Goal: Task Accomplishment & Management: Manage account settings

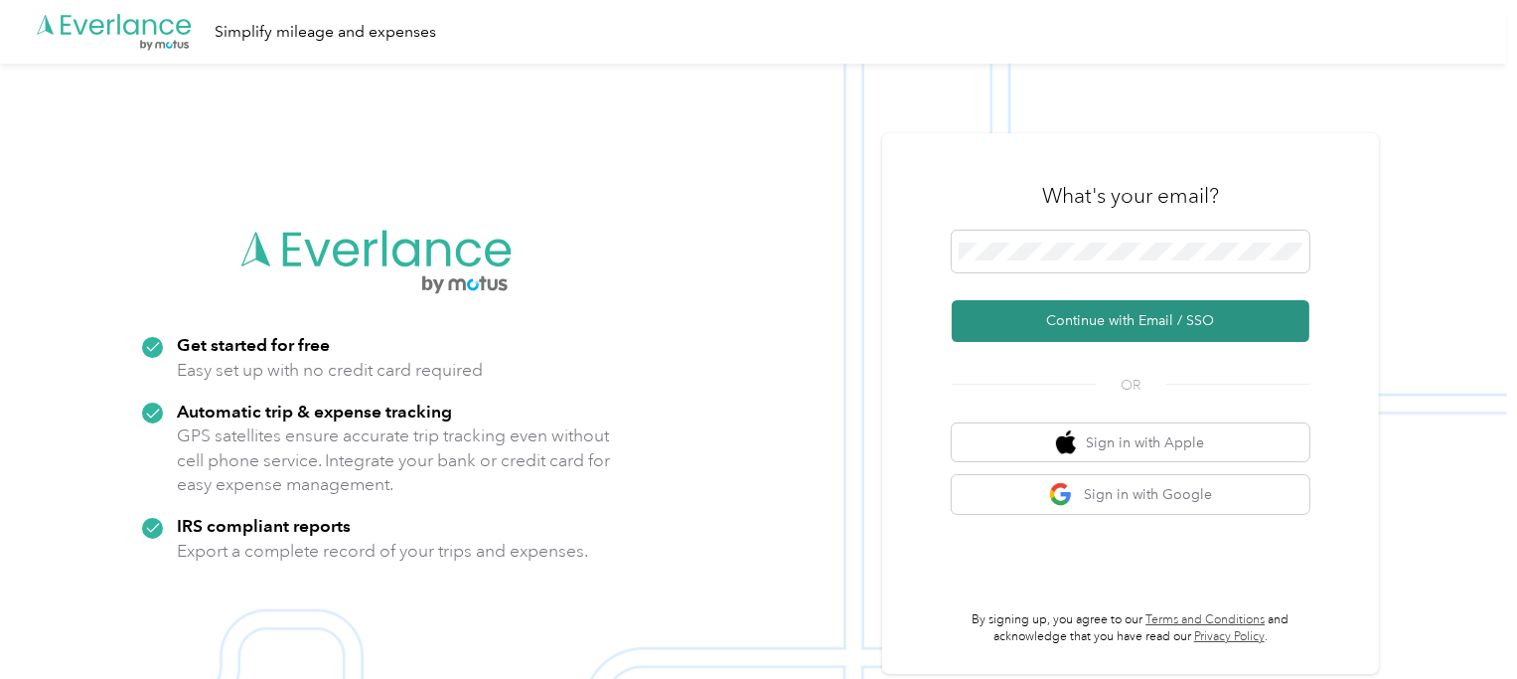
click at [1096, 312] on button "Continue with Email / SSO" at bounding box center [1131, 321] width 358 height 42
click at [1103, 312] on button "Continue with Email / SSO" at bounding box center [1131, 321] width 358 height 42
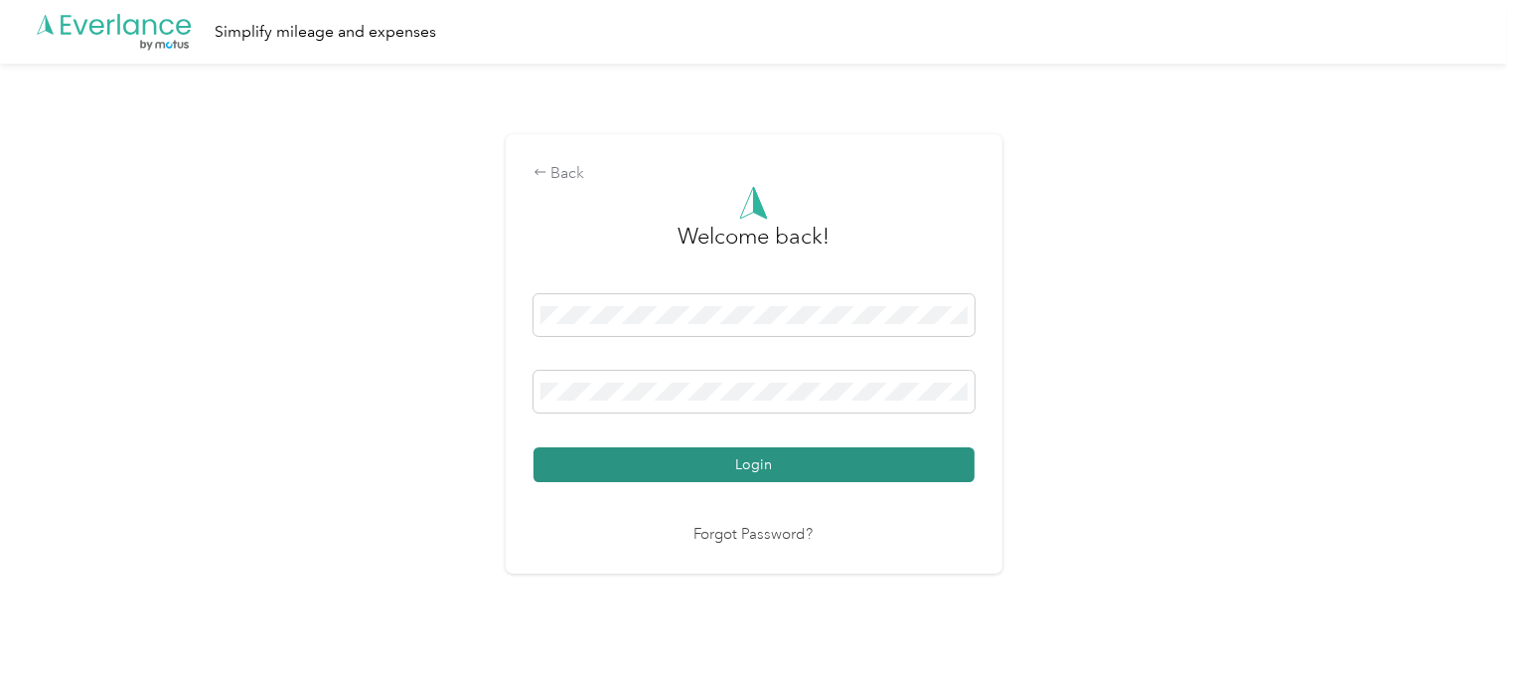
click at [746, 457] on button "Login" at bounding box center [754, 464] width 441 height 35
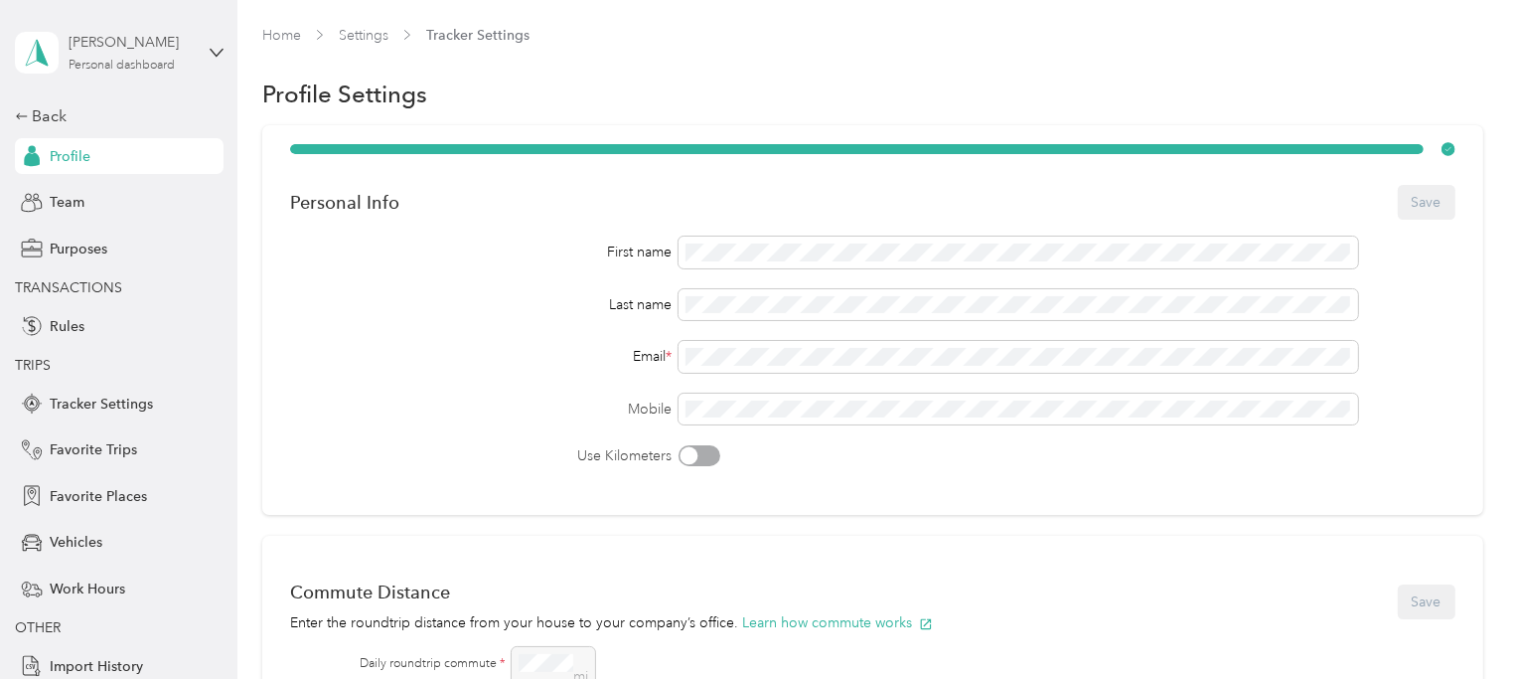
click at [119, 54] on div "[PERSON_NAME] Personal dashboard" at bounding box center [131, 52] width 124 height 40
click at [112, 157] on div "Team dashboard" at bounding box center [79, 163] width 106 height 21
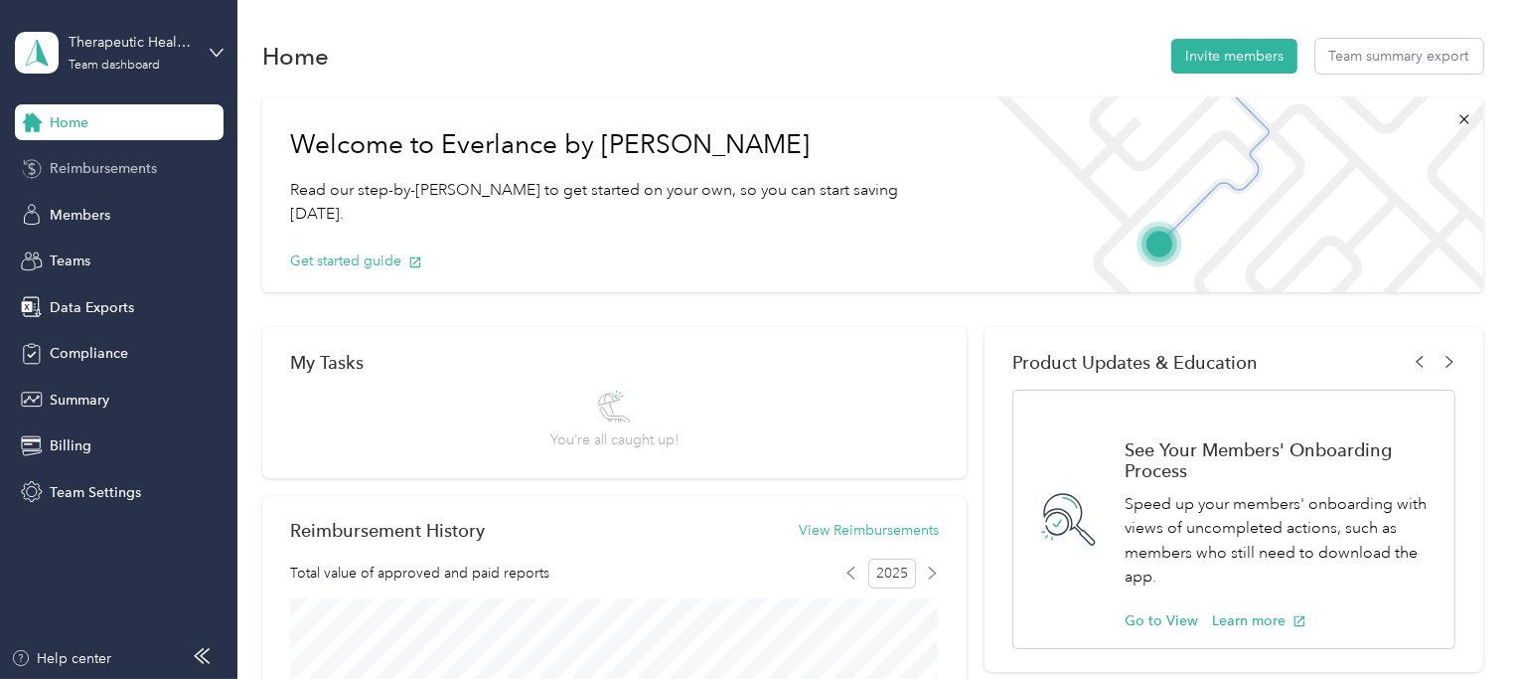
click at [137, 164] on span "Reimbursements" at bounding box center [103, 168] width 107 height 21
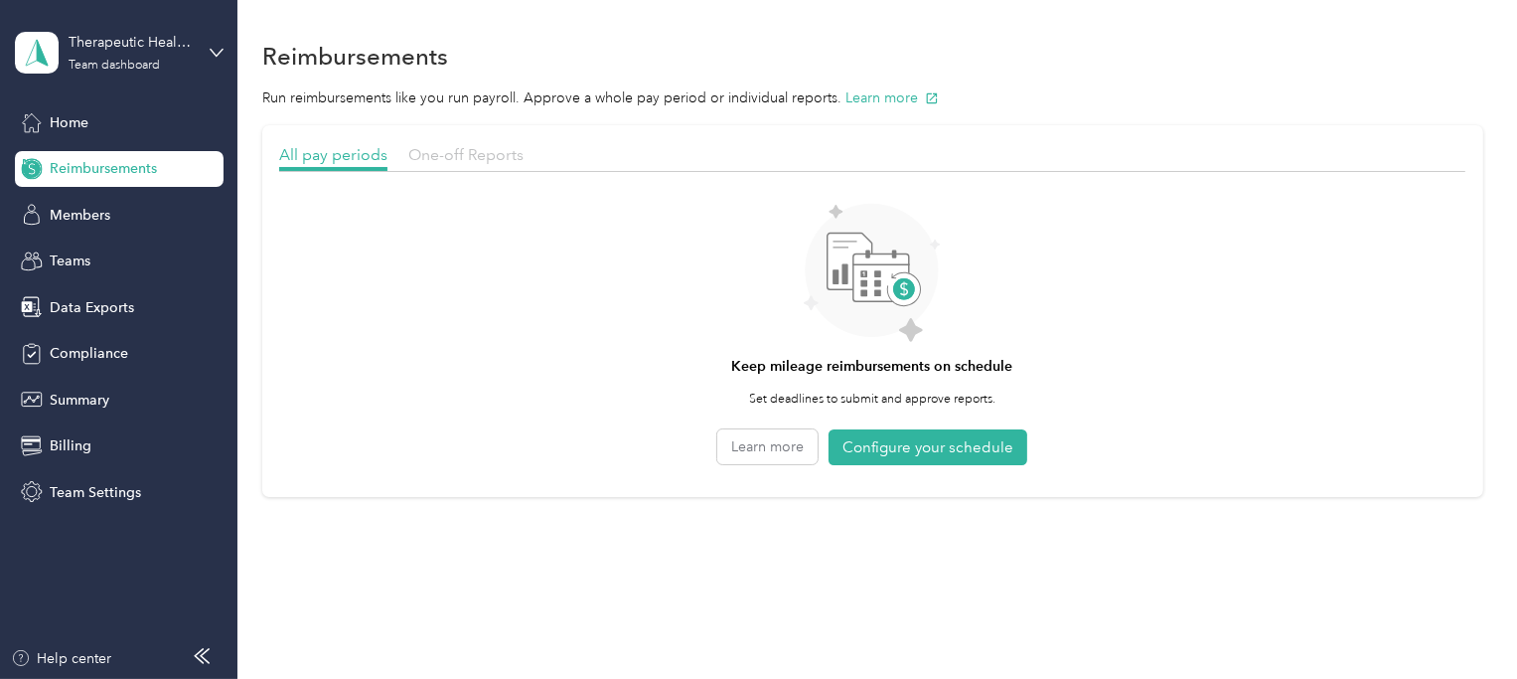
click at [436, 151] on span "One-off Reports" at bounding box center [465, 154] width 115 height 19
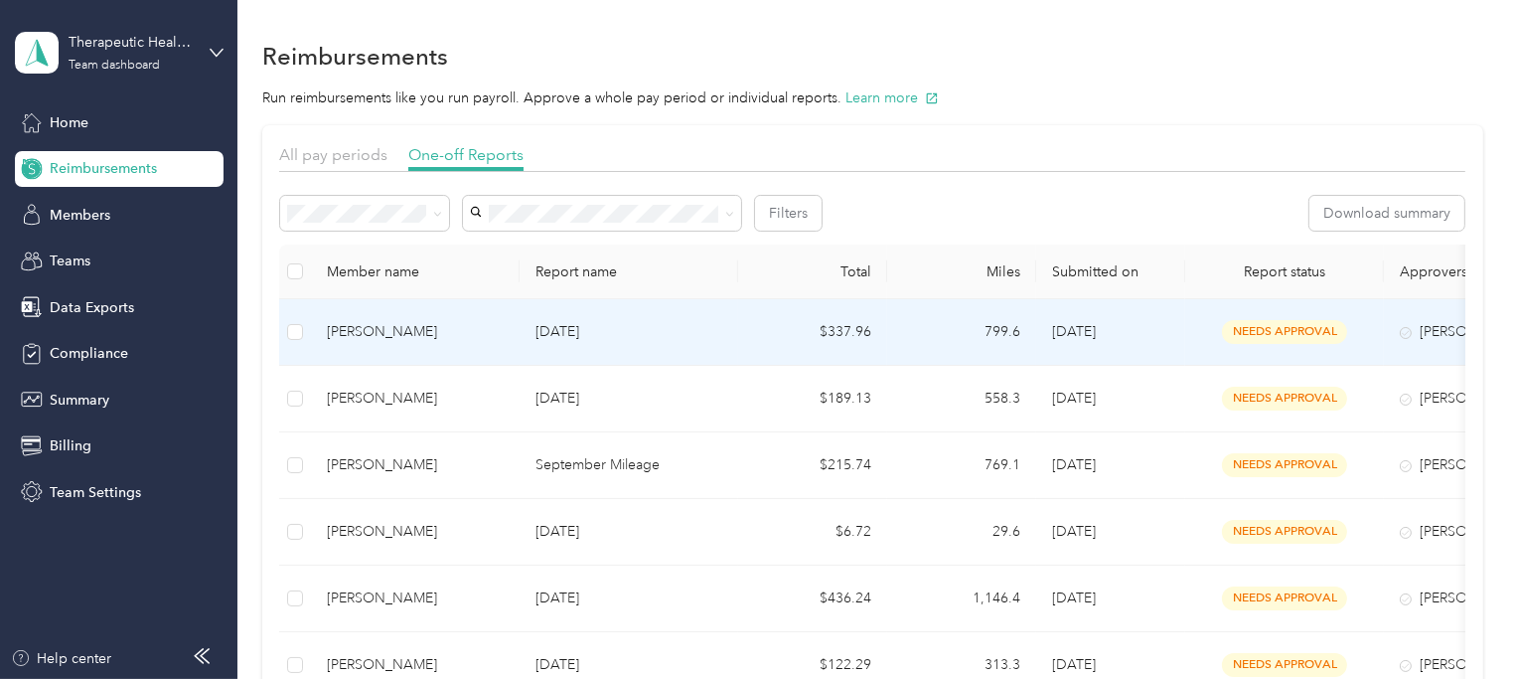
click at [570, 324] on p "[DATE]" at bounding box center [628, 332] width 187 height 22
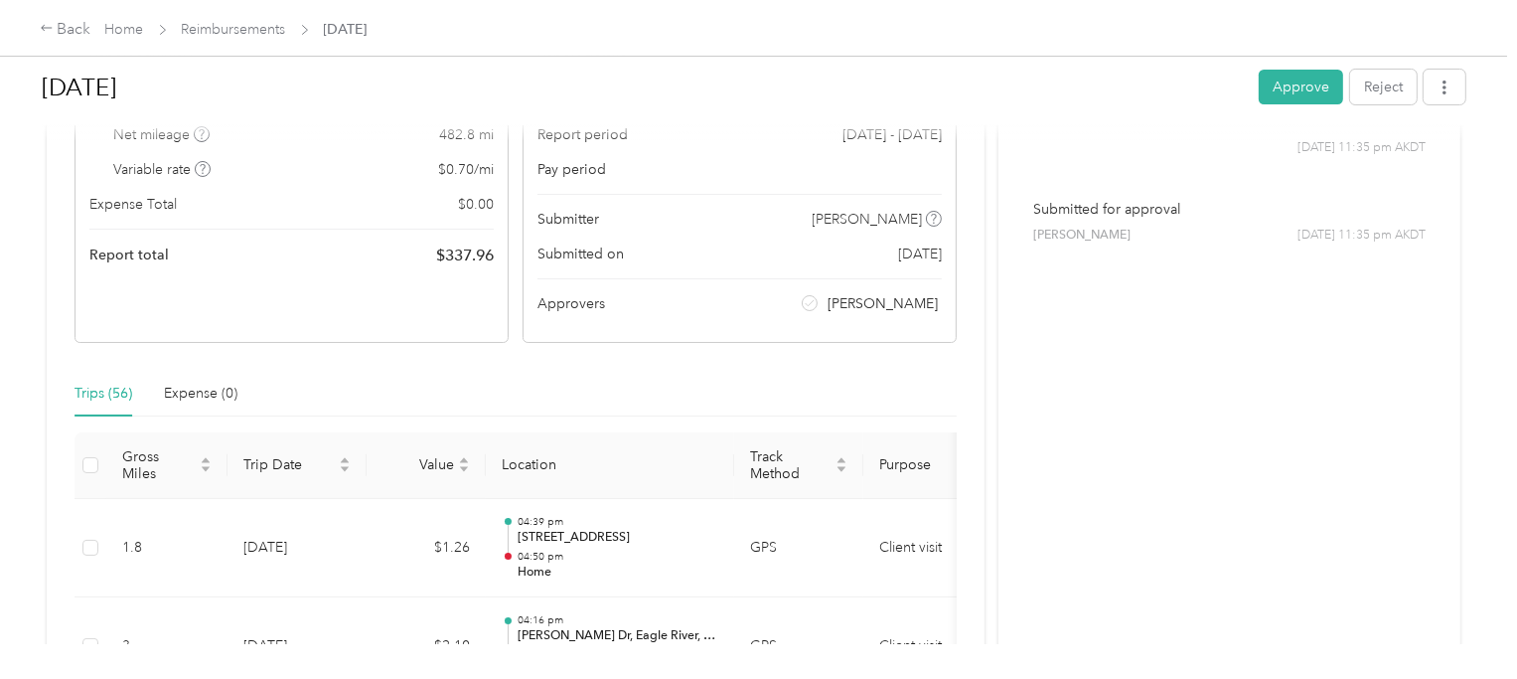
scroll to position [161, 0]
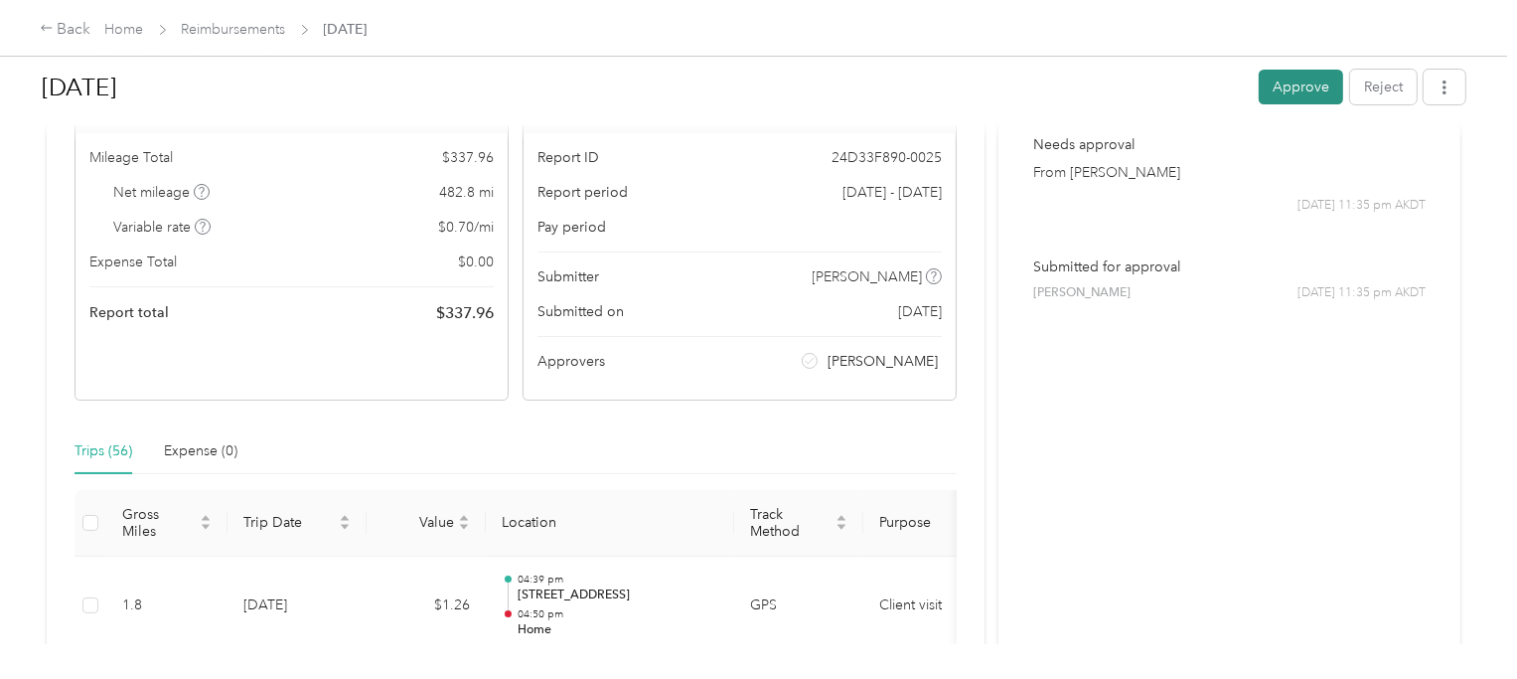
click at [1303, 88] on button "Approve" at bounding box center [1301, 87] width 84 height 35
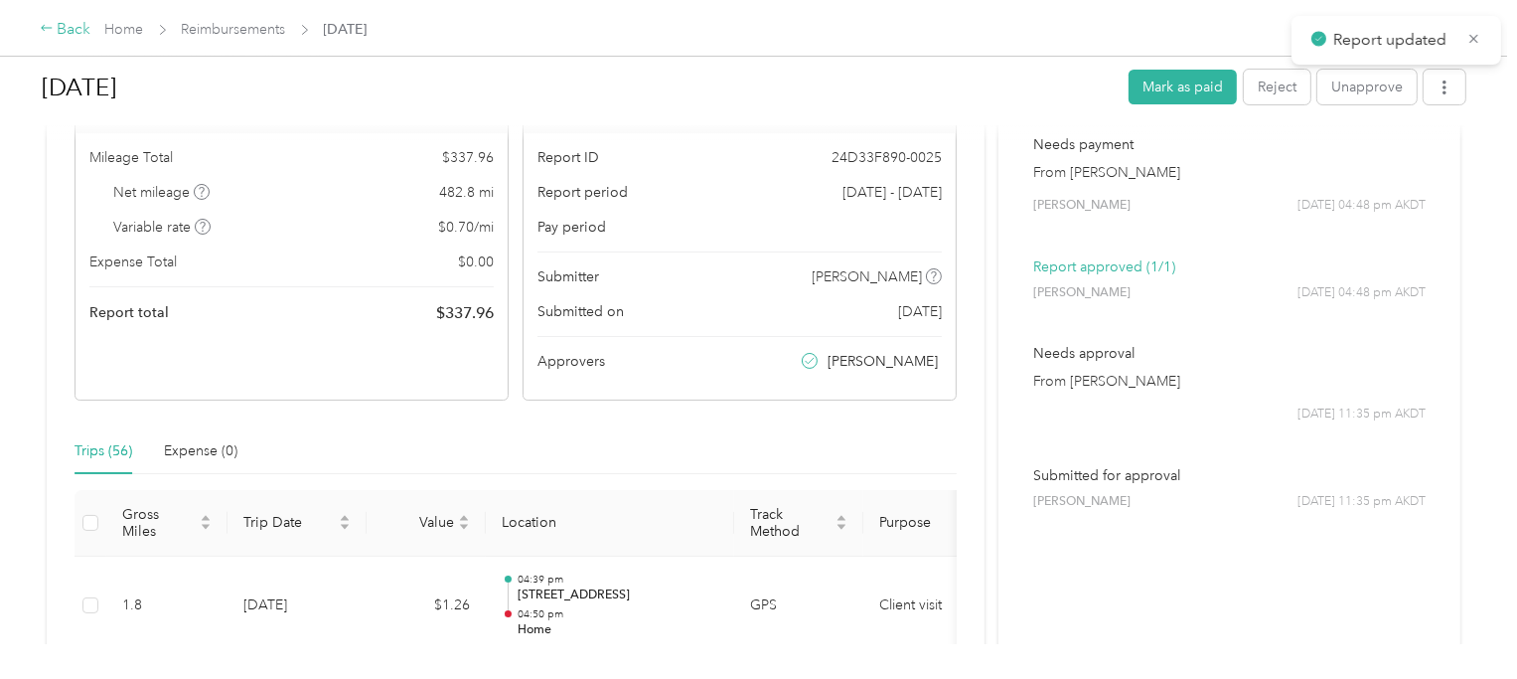
click at [67, 32] on div "Back" at bounding box center [66, 30] width 52 height 24
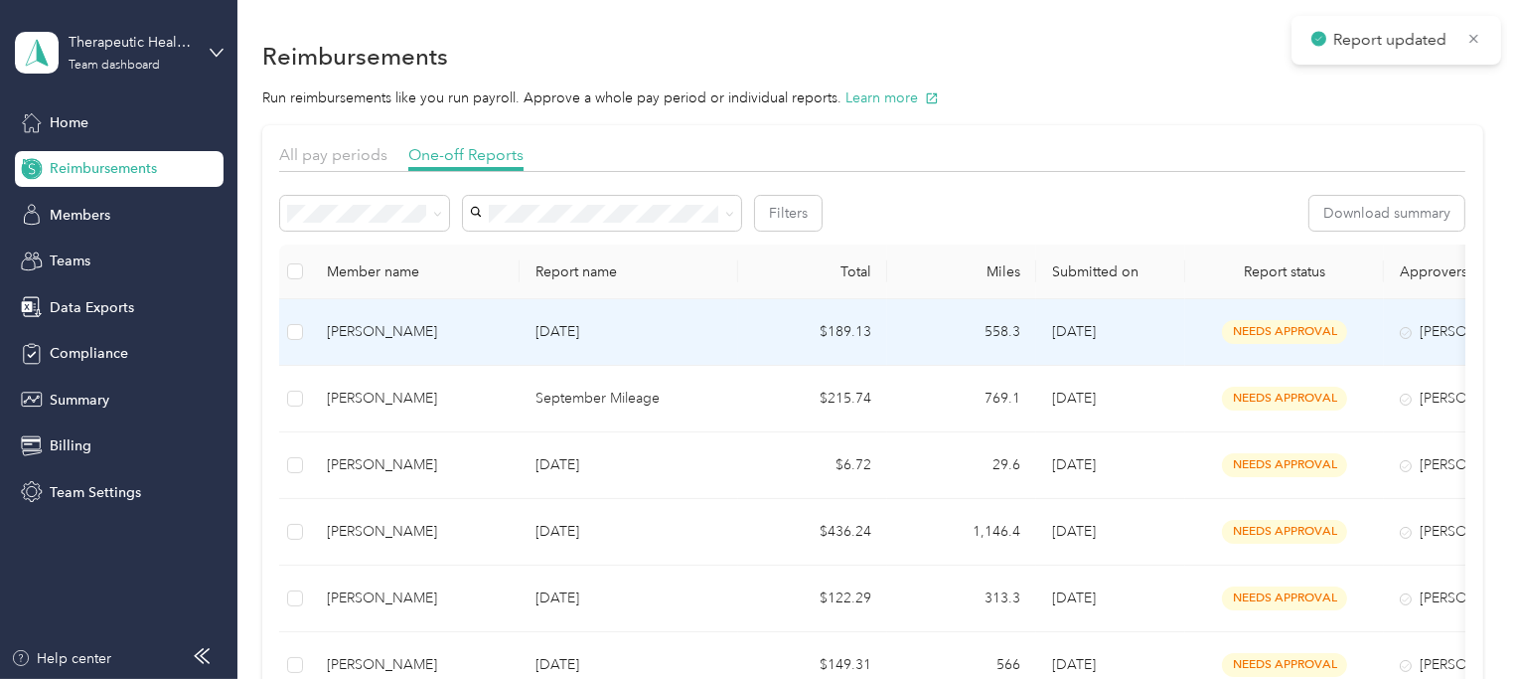
click at [683, 335] on p "[DATE]" at bounding box center [628, 332] width 187 height 22
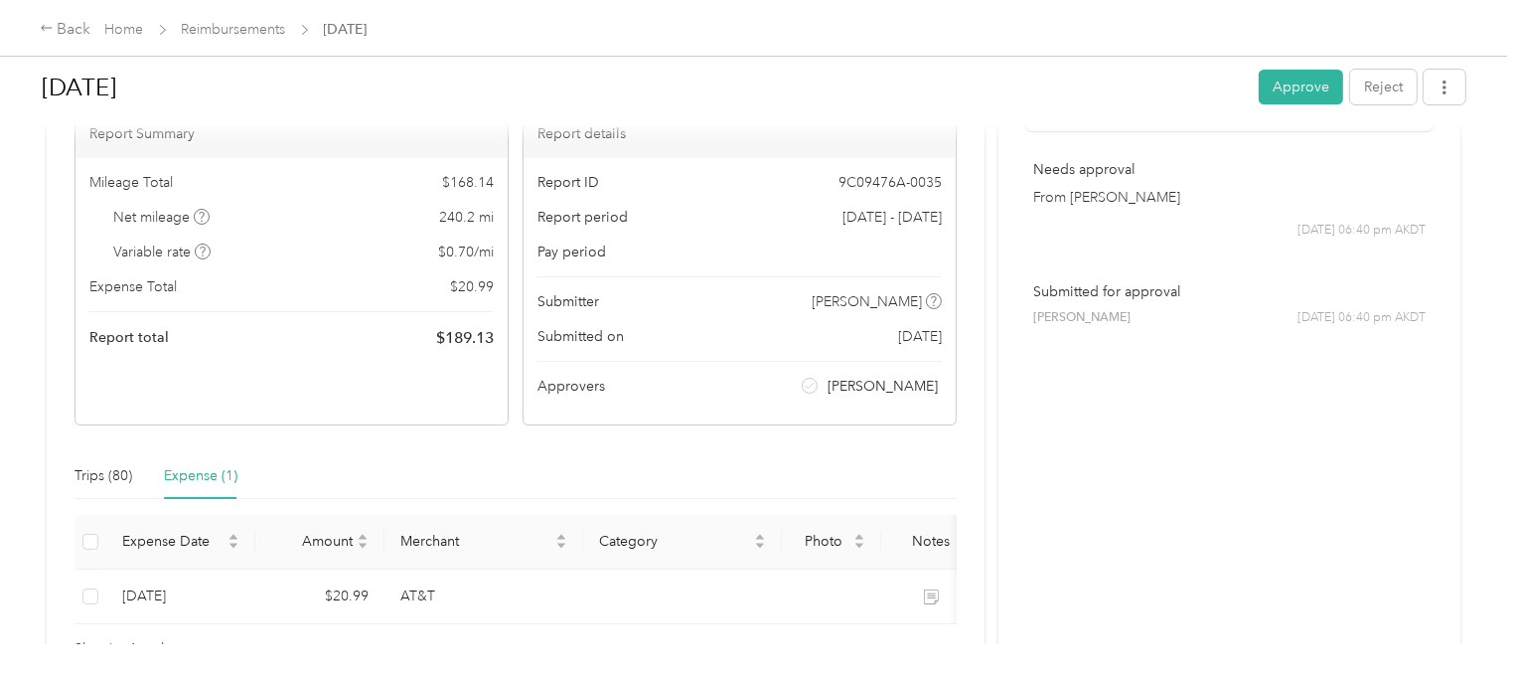
scroll to position [271, 0]
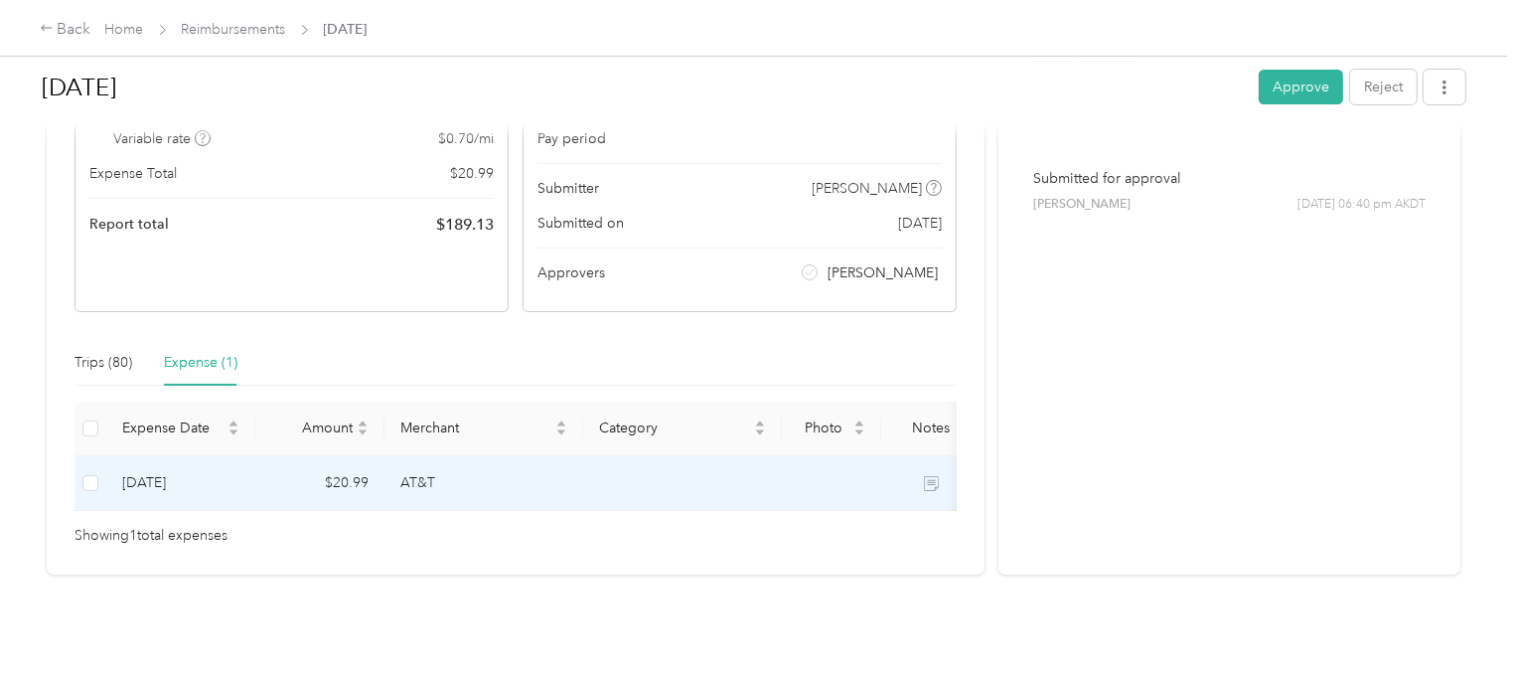
click at [384, 460] on td "AT&T" at bounding box center [483, 483] width 199 height 55
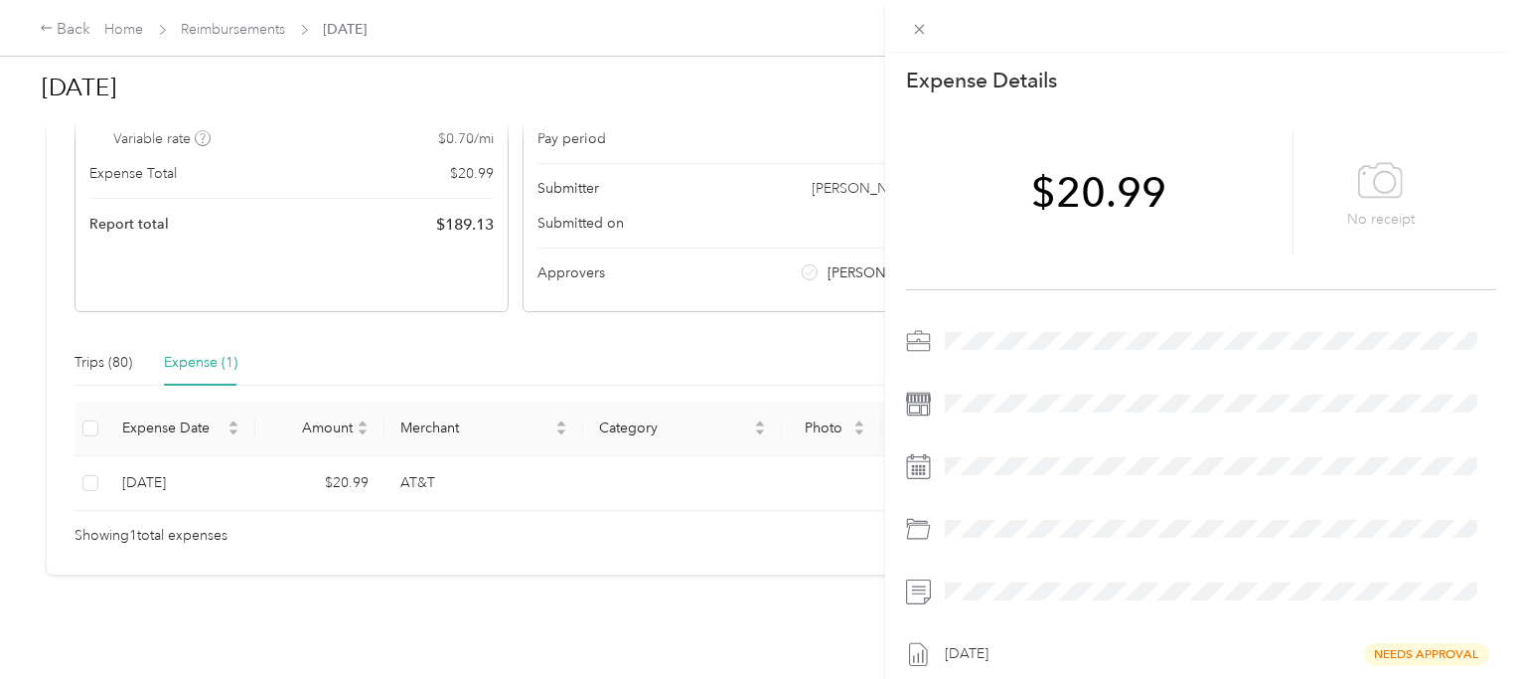
click at [403, 457] on div "This expense cannot be edited because it is either under review, approved, or p…" at bounding box center [758, 339] width 1517 height 679
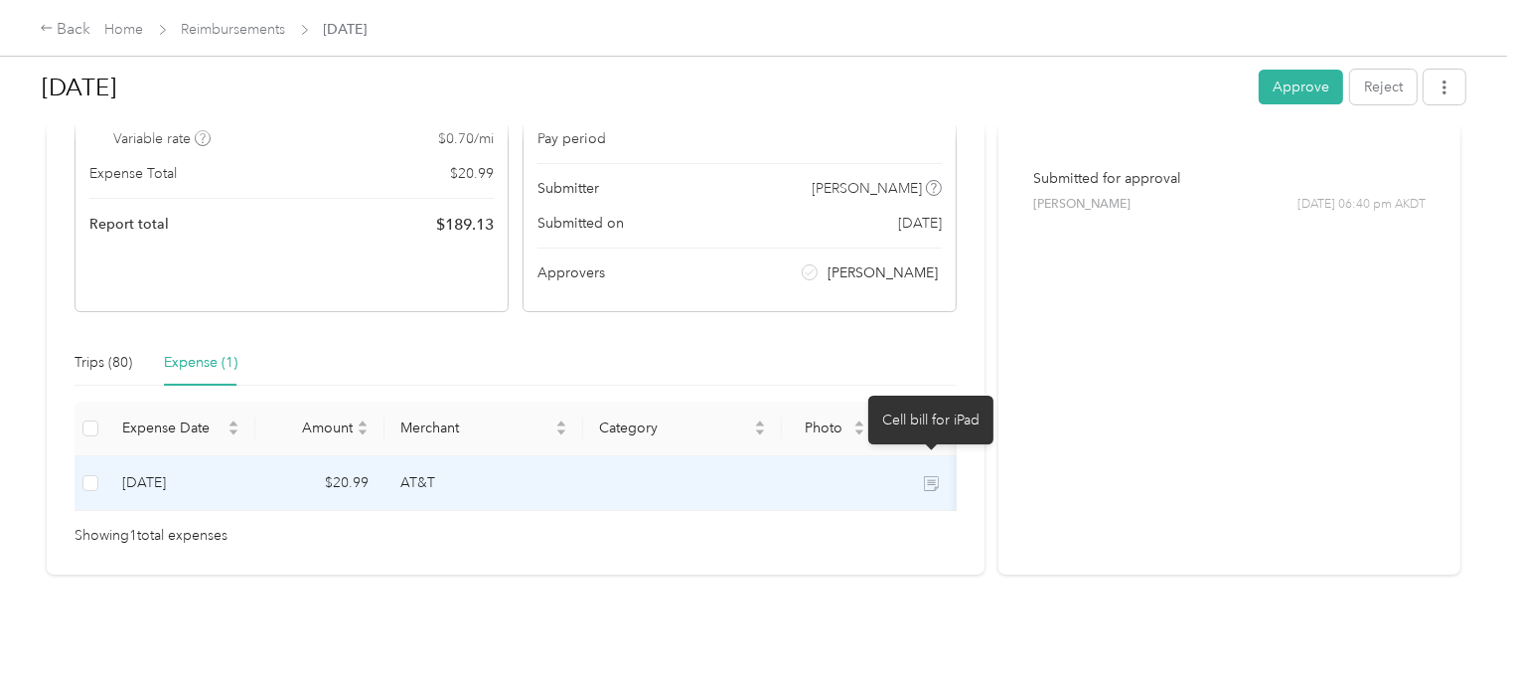
click at [929, 476] on icon at bounding box center [931, 483] width 15 height 15
click at [384, 468] on td "AT&T" at bounding box center [483, 483] width 199 height 55
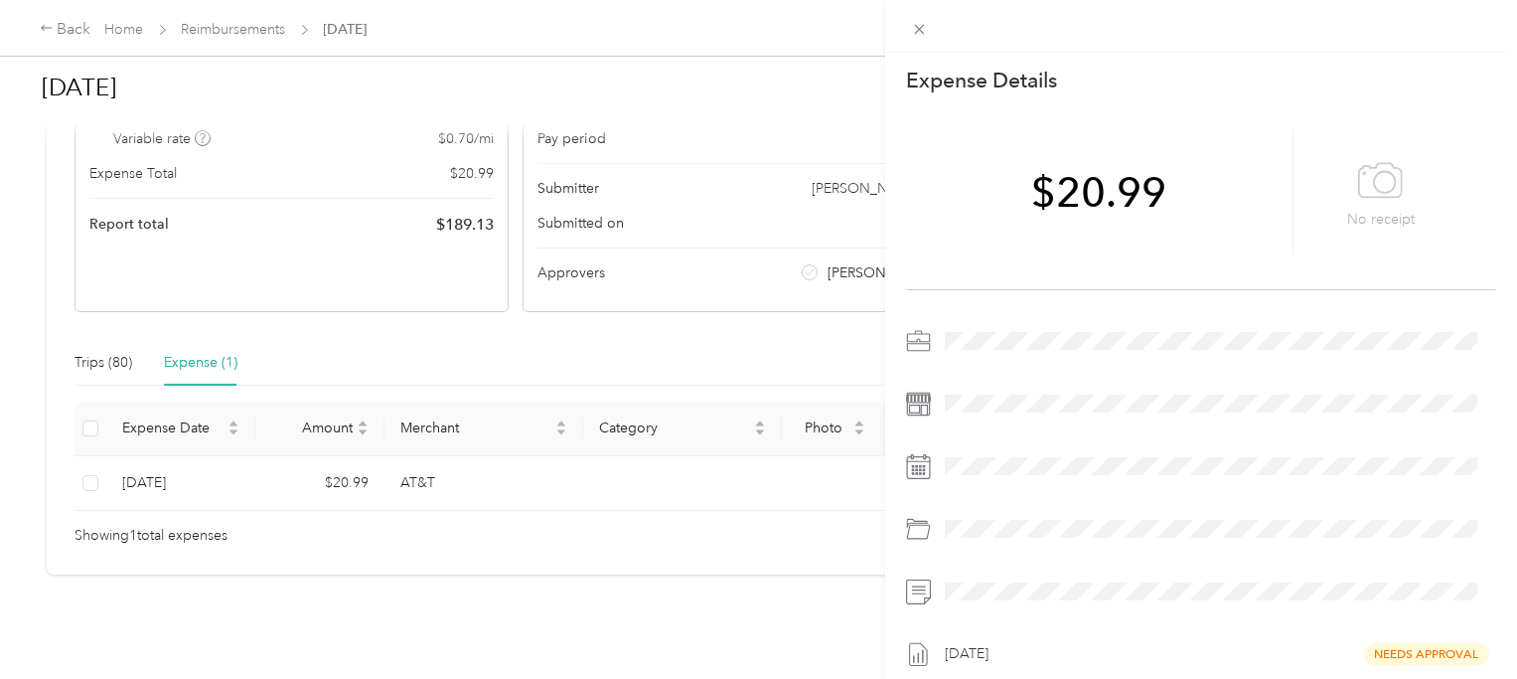
click at [353, 463] on div "This expense cannot be edited because it is either under review, approved, or p…" at bounding box center [758, 339] width 1517 height 679
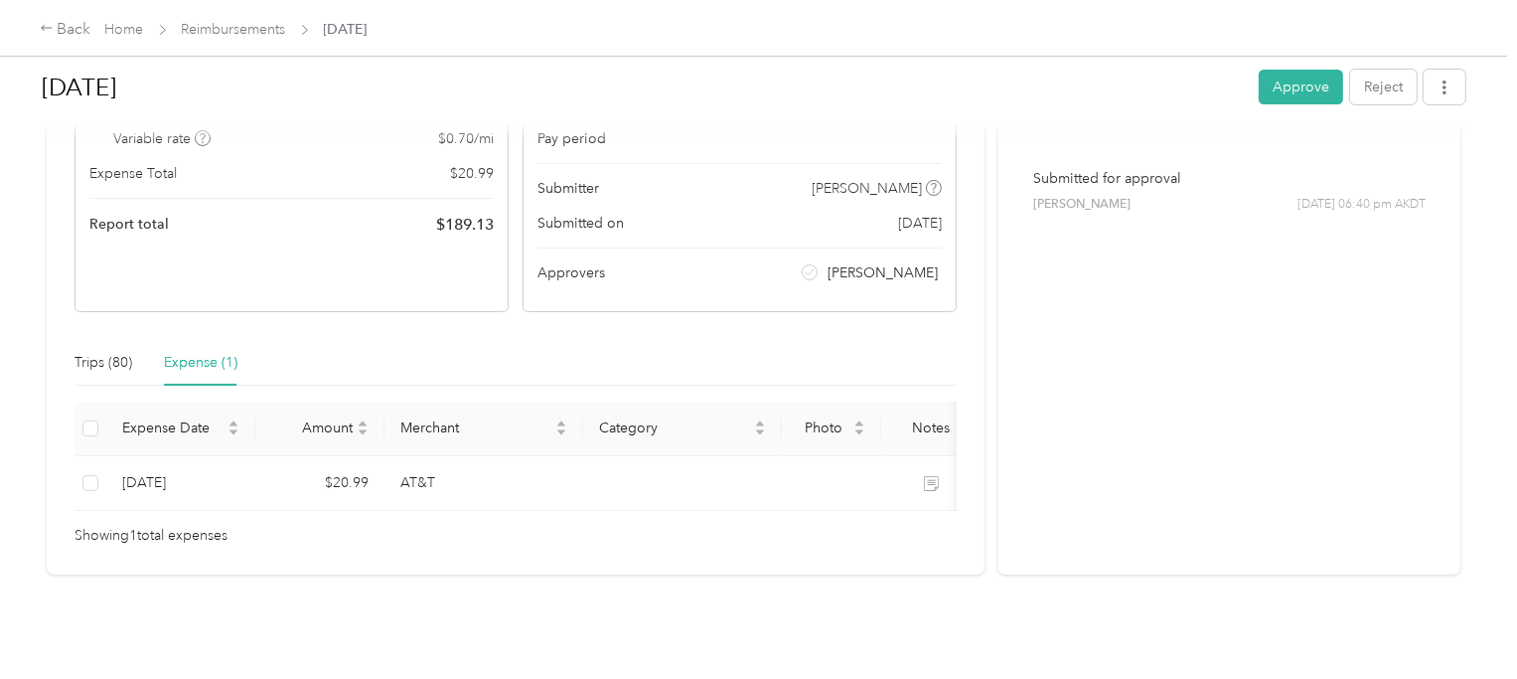
click at [351, 456] on td "$20.99" at bounding box center [319, 483] width 129 height 55
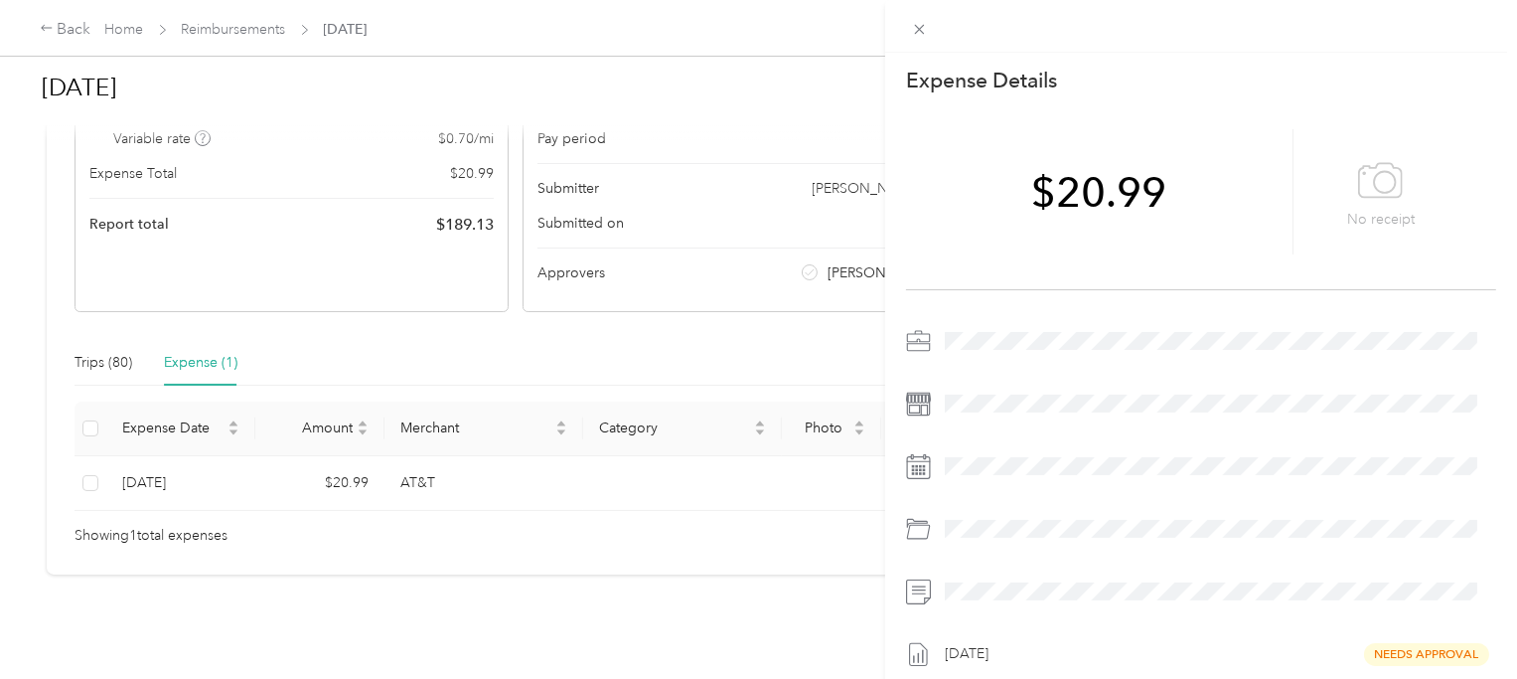
drag, startPoint x: 185, startPoint y: 462, endPoint x: 169, endPoint y: 460, distance: 16.0
click at [184, 462] on div "This expense cannot be edited because it is either under review, approved, or p…" at bounding box center [758, 339] width 1517 height 679
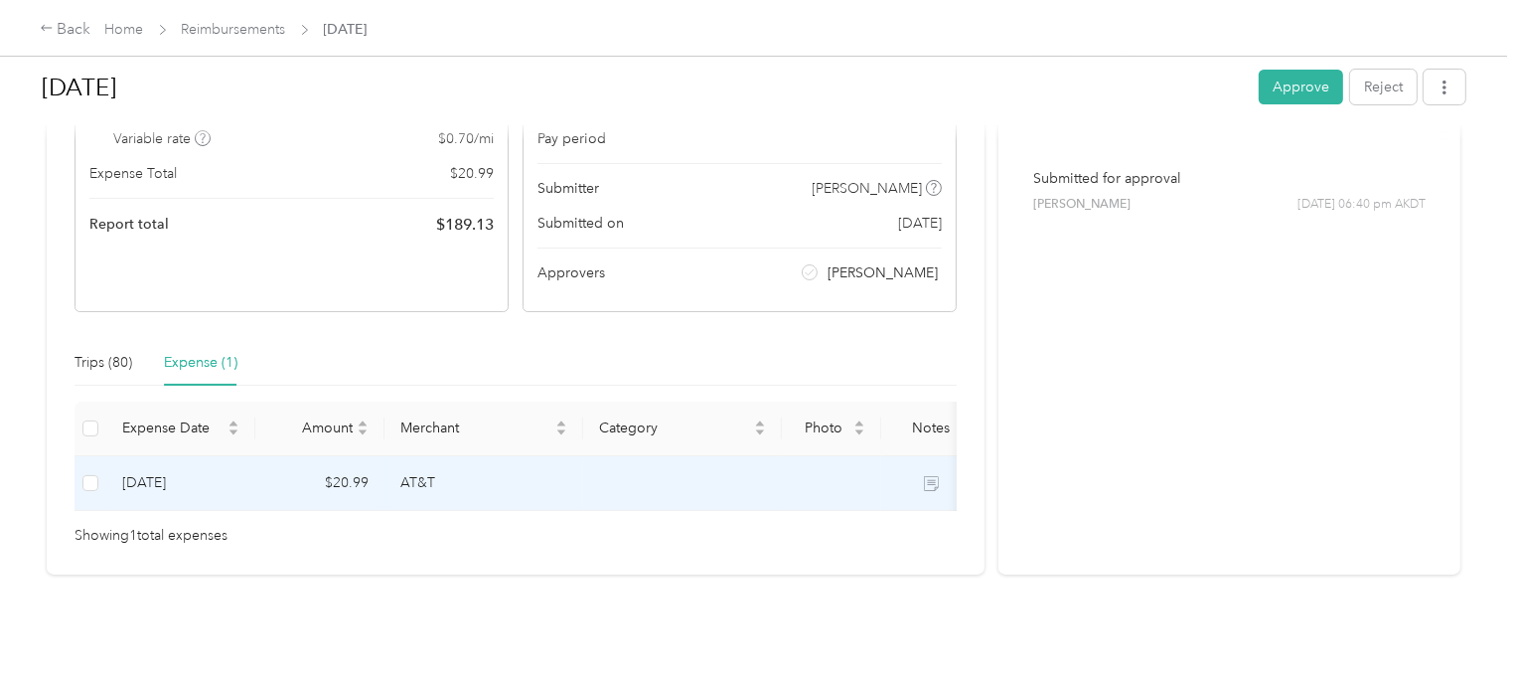
click at [155, 458] on td "[DATE]" at bounding box center [180, 483] width 149 height 55
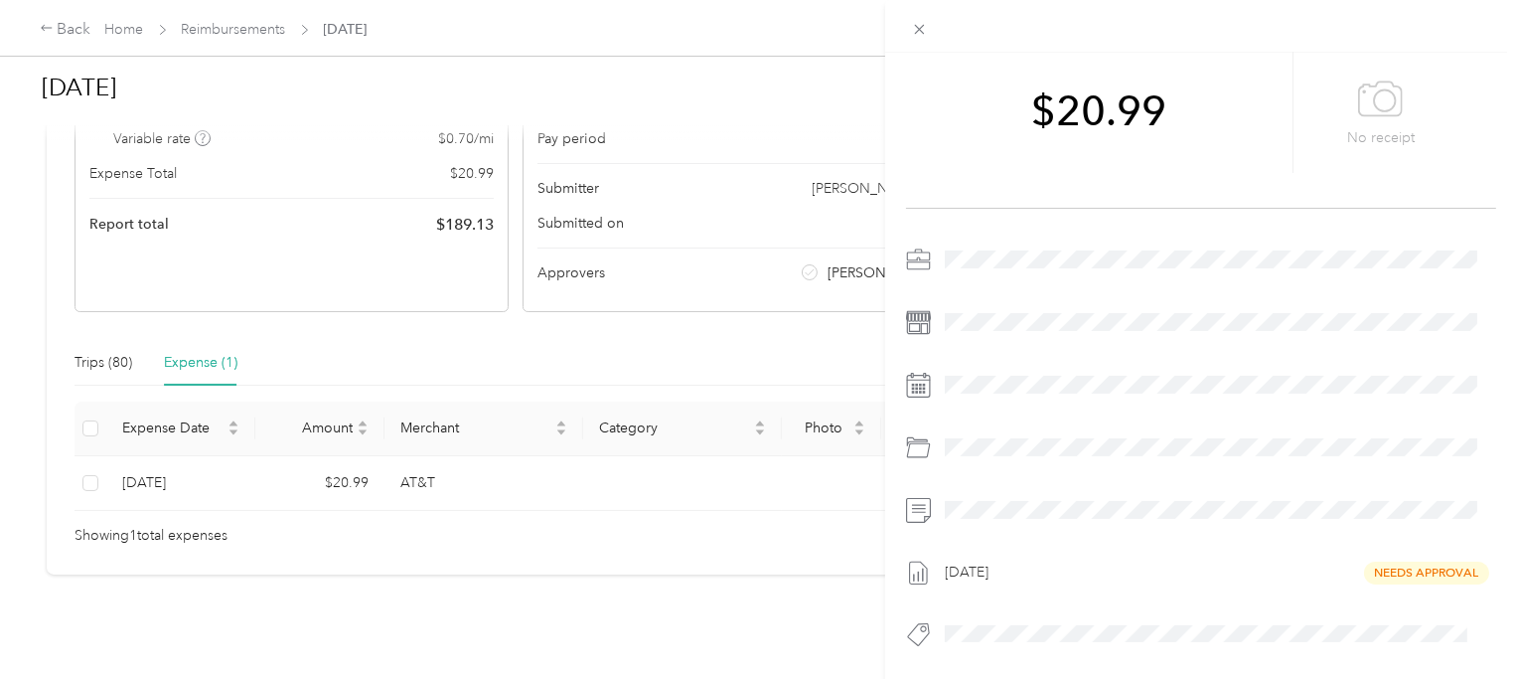
scroll to position [92, 0]
click at [742, 454] on div "This expense cannot be edited because it is either under review, approved, or p…" at bounding box center [758, 339] width 1517 height 679
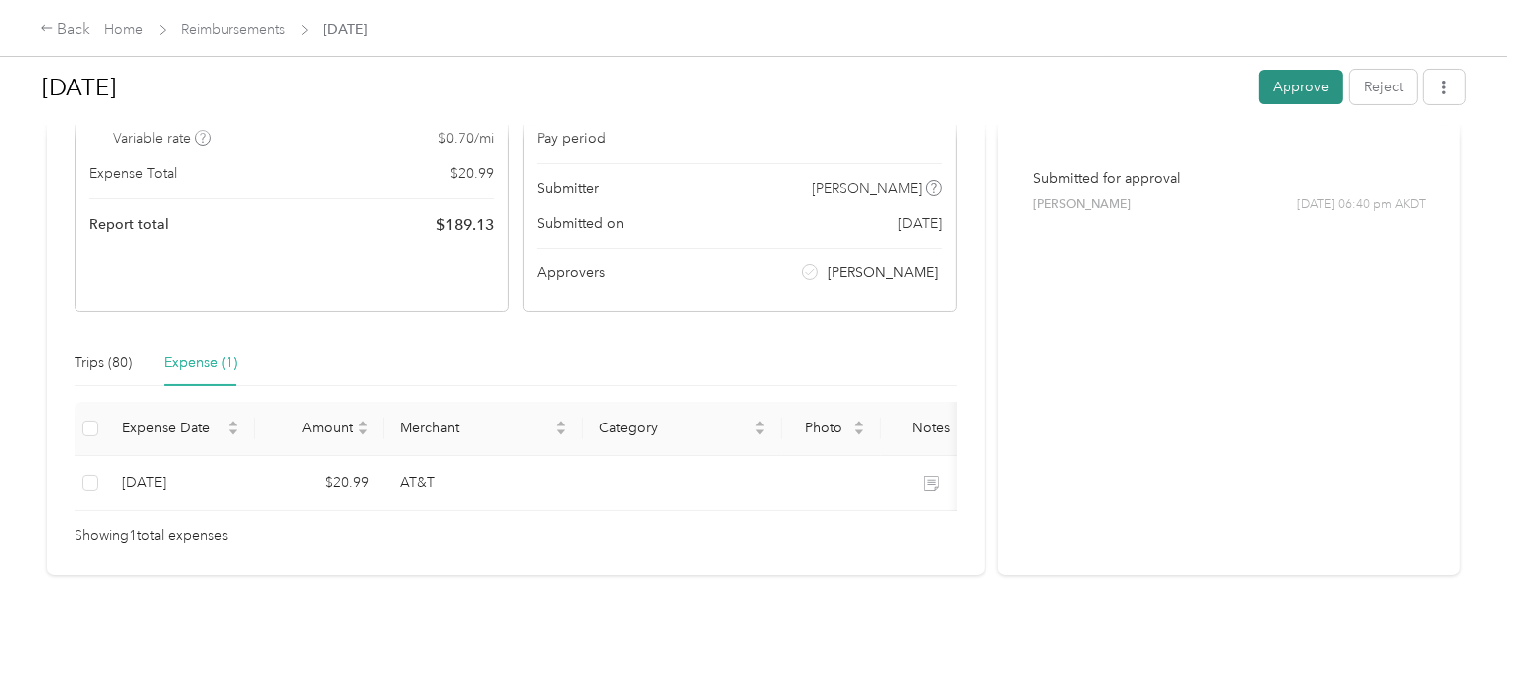
click at [1292, 96] on button "Approve" at bounding box center [1301, 87] width 84 height 35
click at [70, 31] on div "Back" at bounding box center [66, 30] width 52 height 24
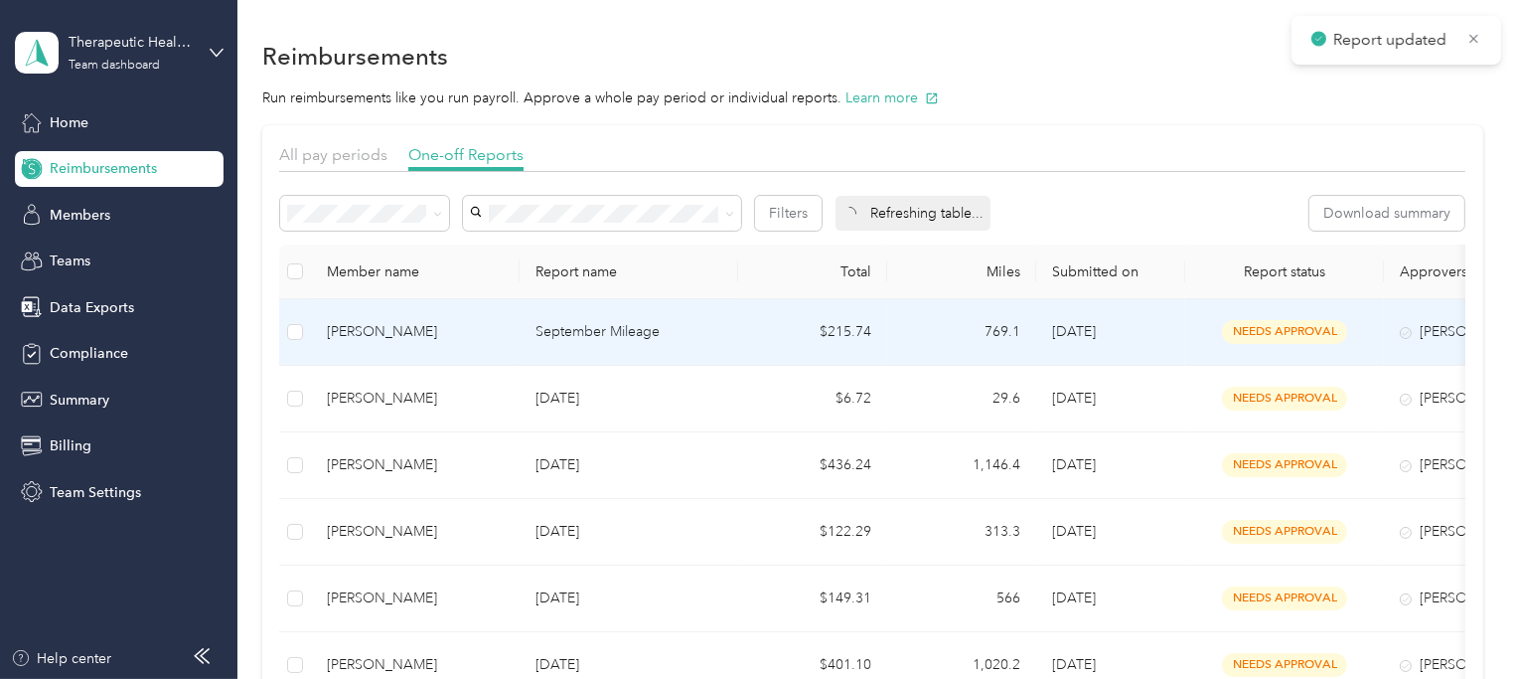
click at [569, 334] on p "September Mileage" at bounding box center [628, 332] width 187 height 22
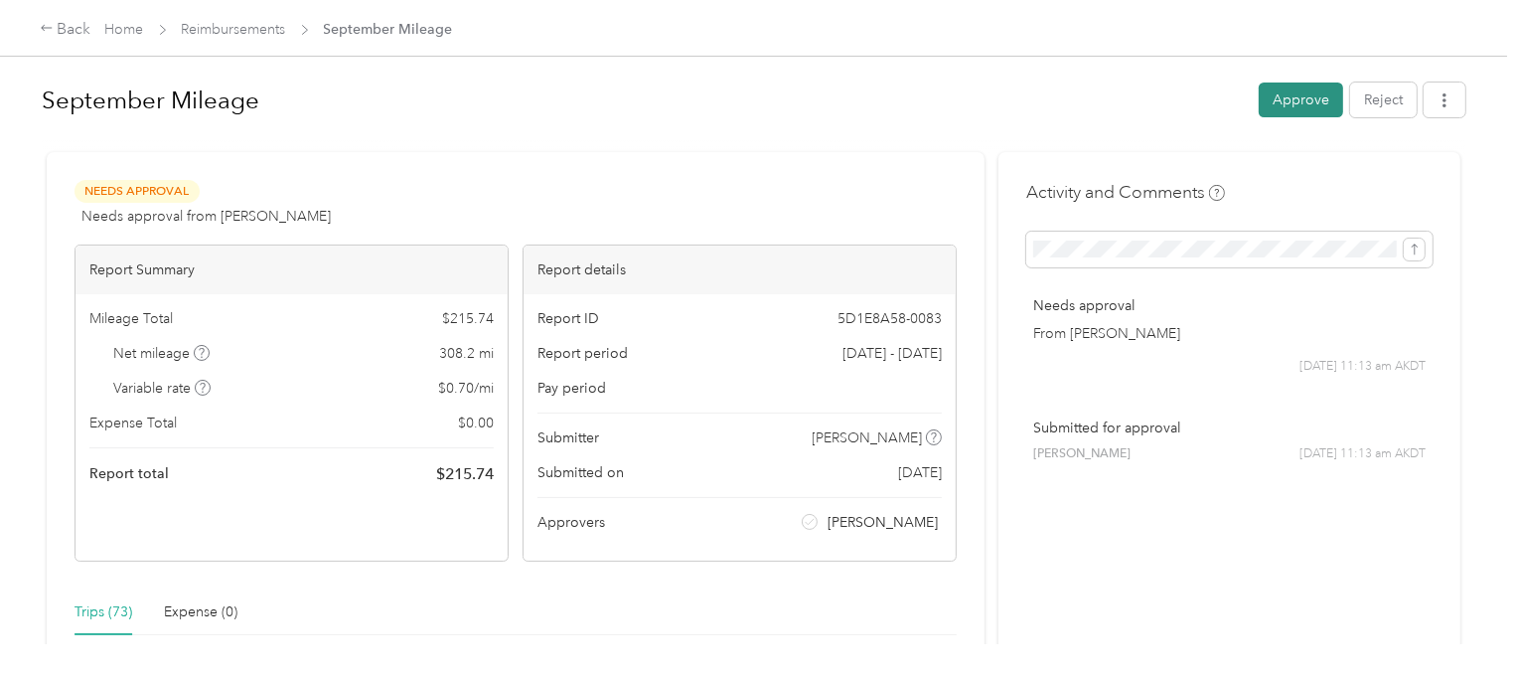
click at [1306, 103] on button "Approve" at bounding box center [1301, 99] width 84 height 35
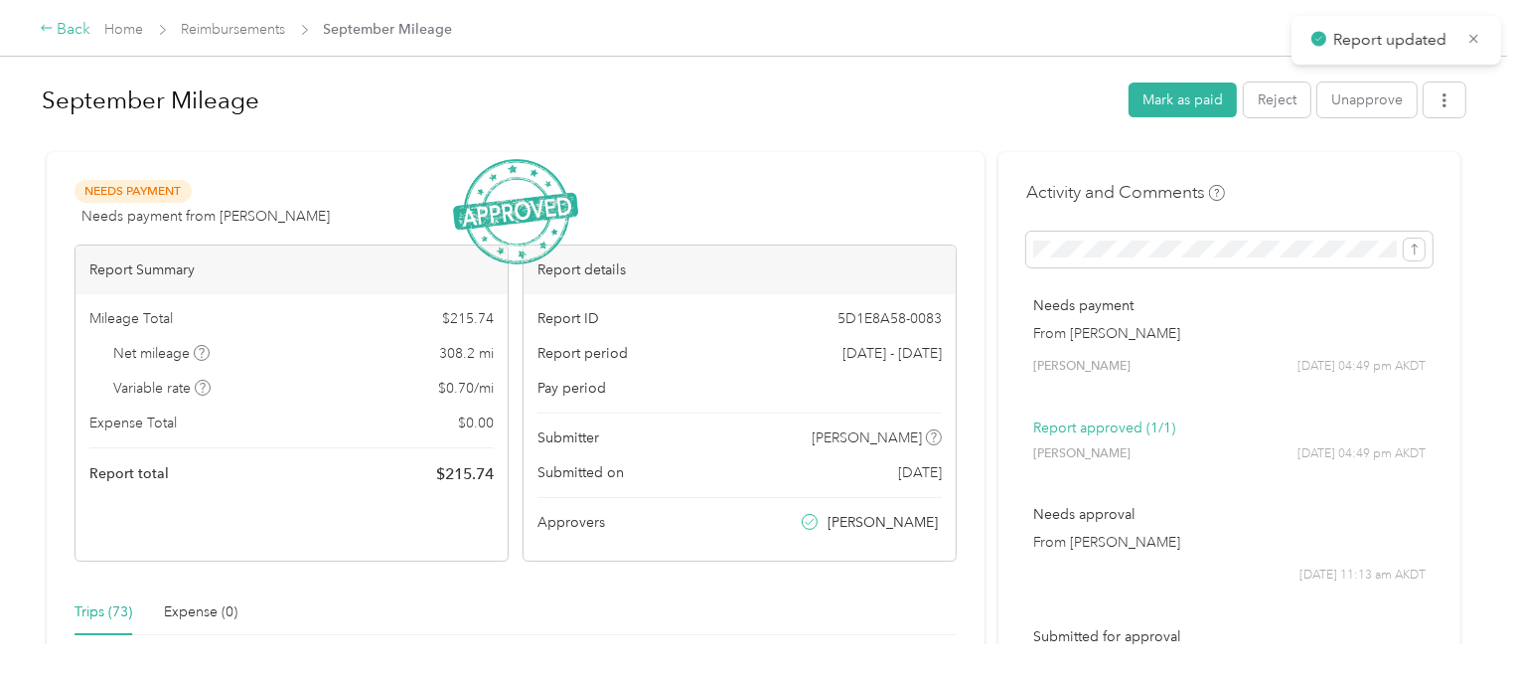
click at [56, 26] on div "Back" at bounding box center [66, 30] width 52 height 24
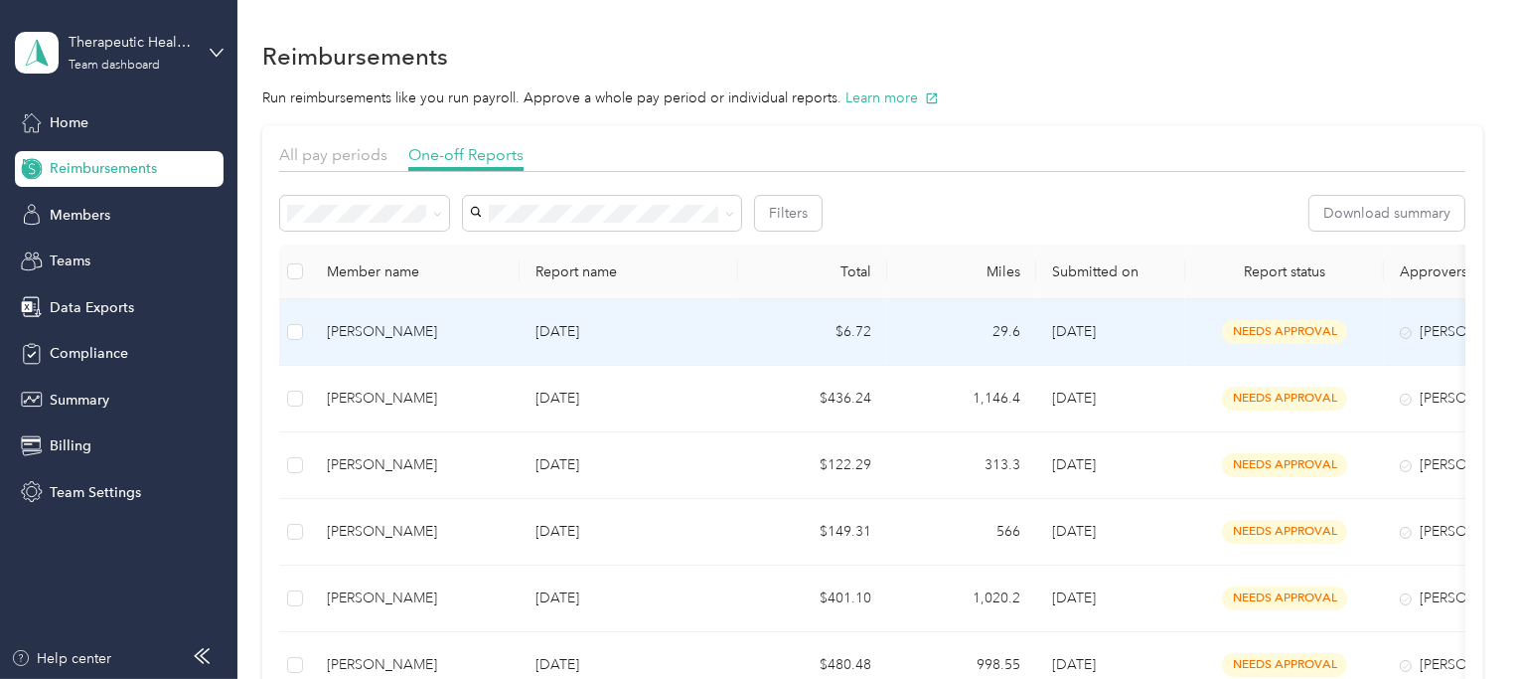
click at [625, 335] on p "[DATE]" at bounding box center [628, 332] width 187 height 22
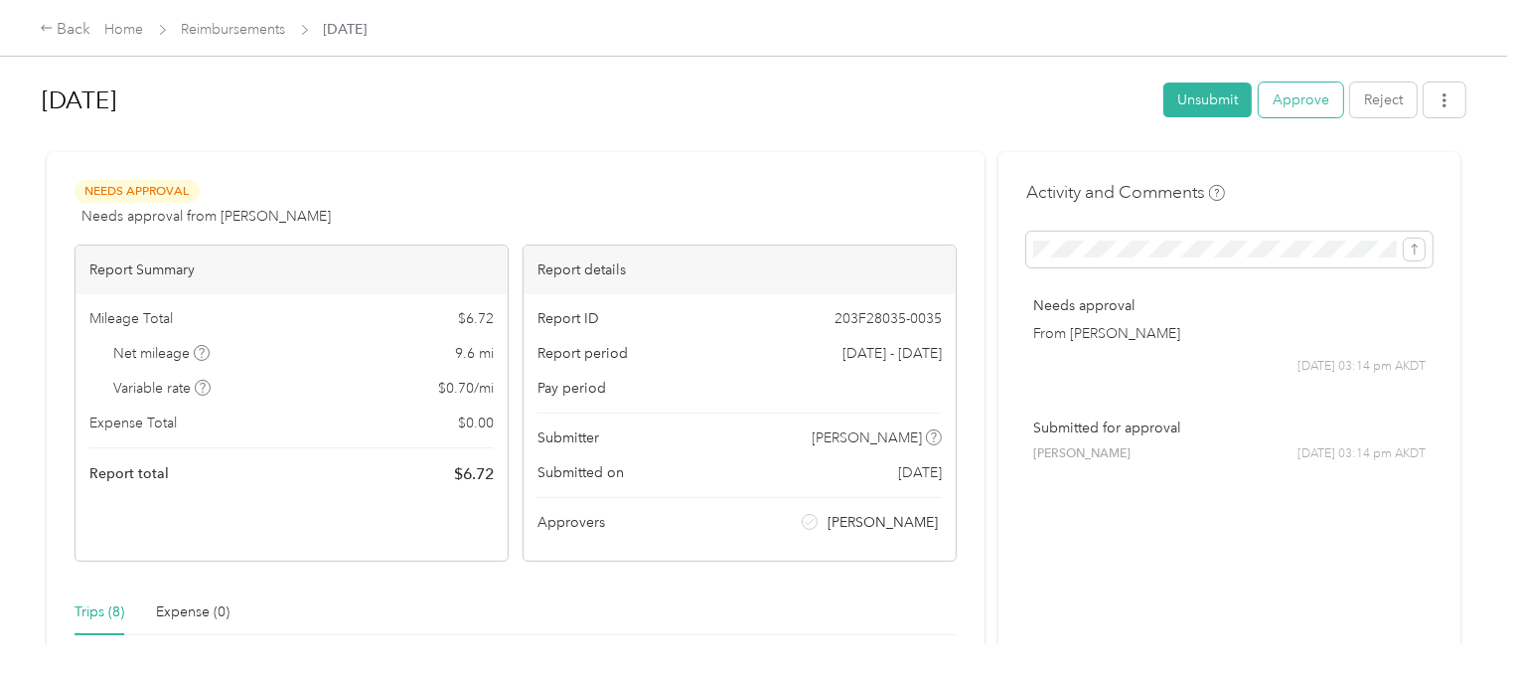
click at [1301, 102] on button "Approve" at bounding box center [1301, 99] width 84 height 35
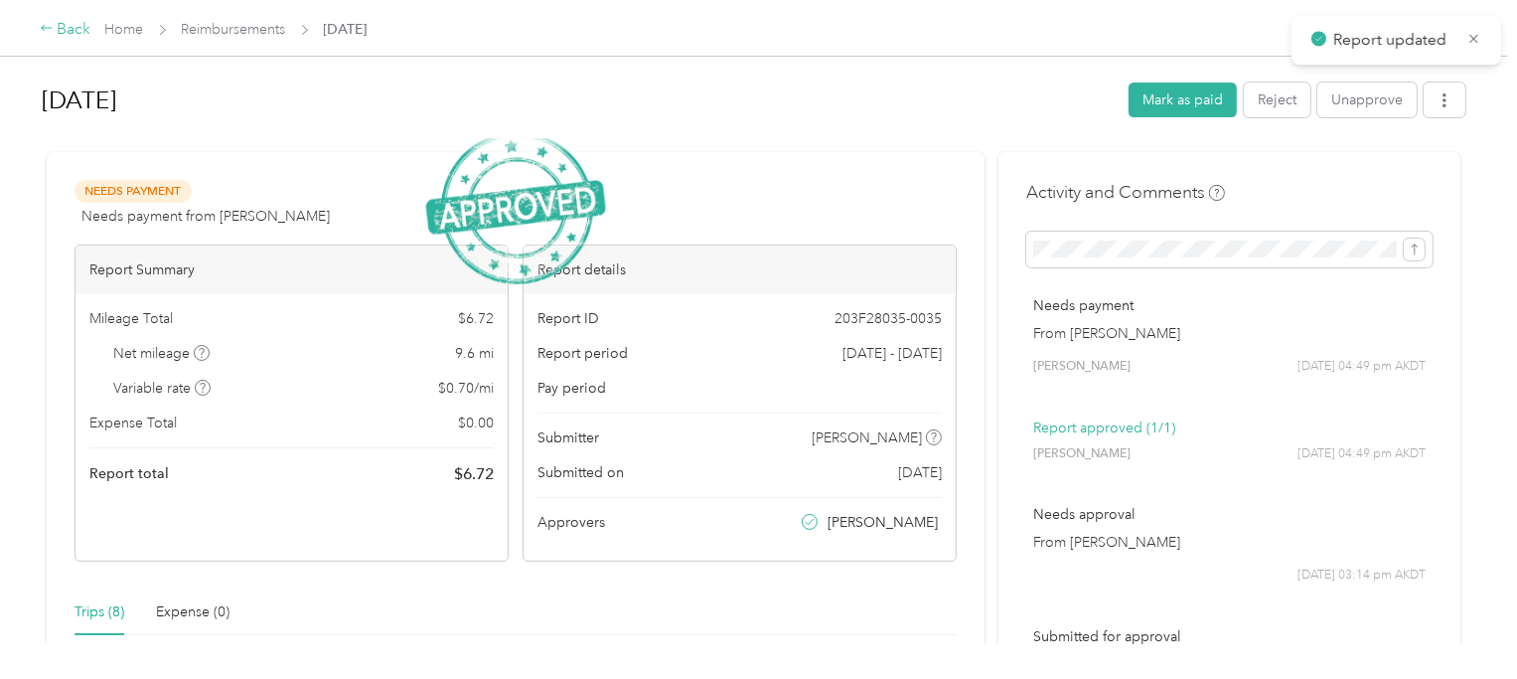
click at [48, 28] on icon at bounding box center [47, 28] width 14 height 14
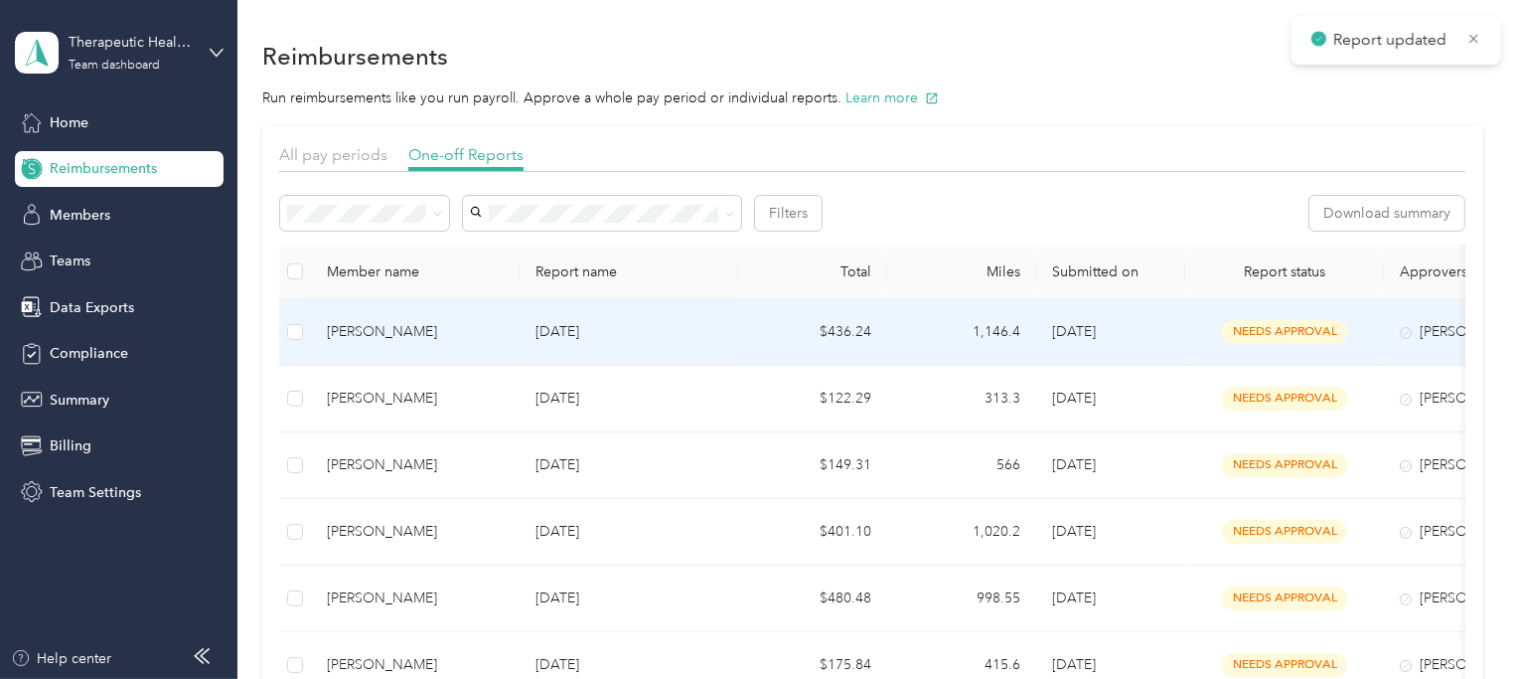
click at [629, 331] on p "[DATE]" at bounding box center [628, 332] width 187 height 22
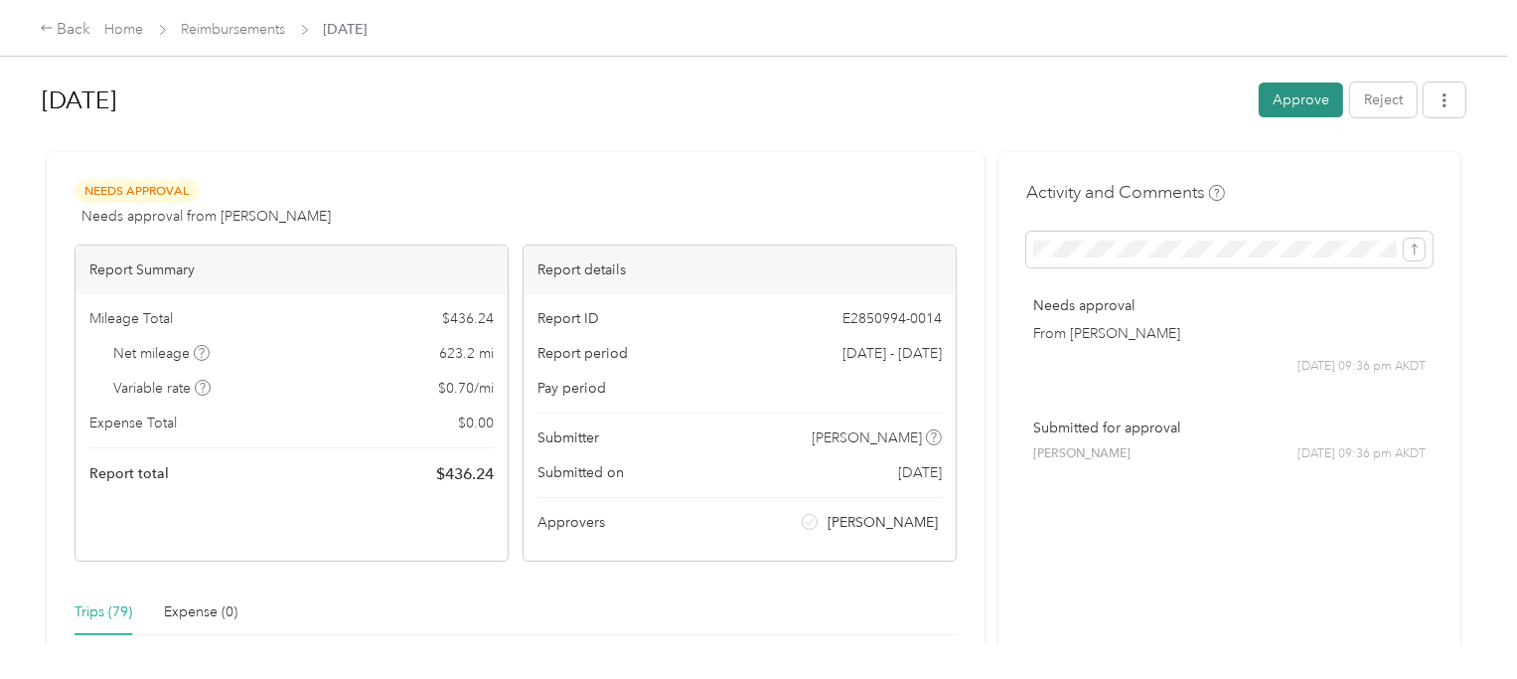
click at [1279, 105] on button "Approve" at bounding box center [1301, 99] width 84 height 35
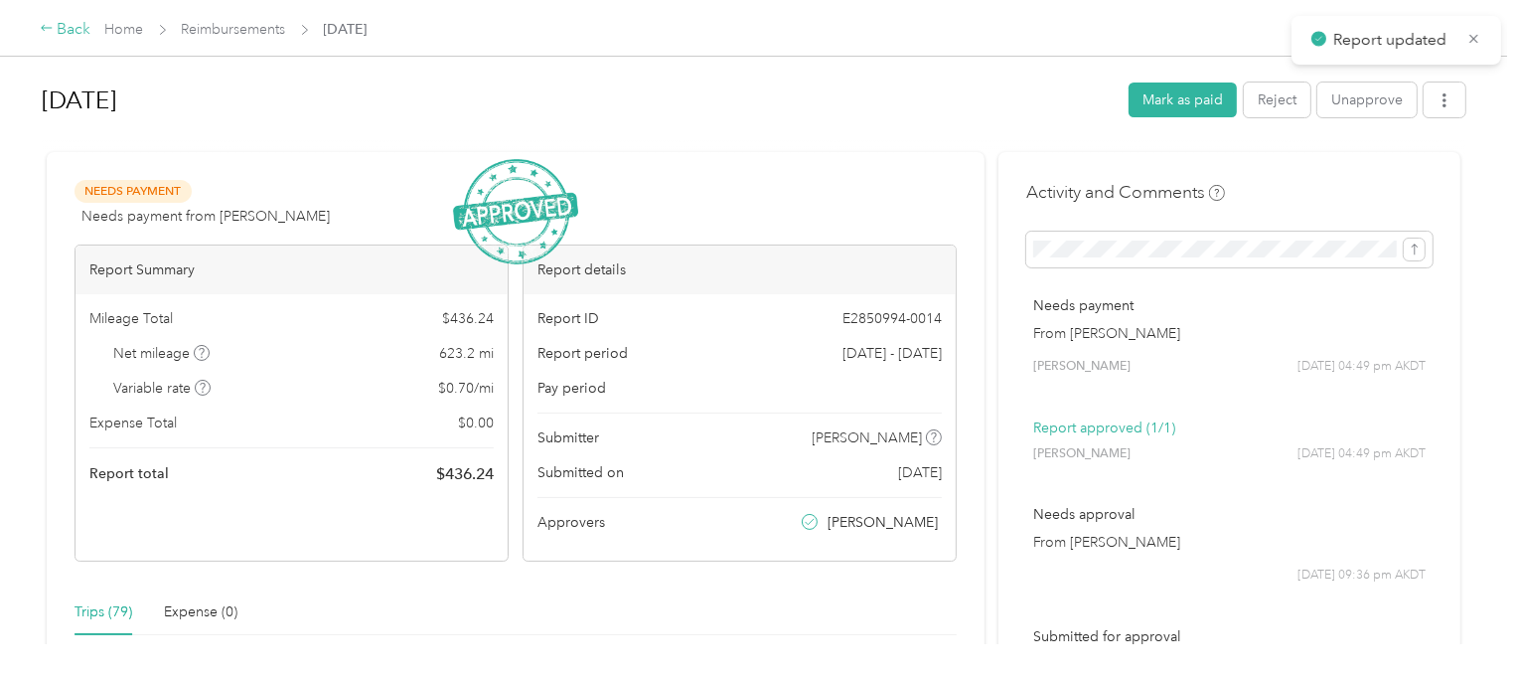
click at [57, 26] on div "Back" at bounding box center [66, 30] width 52 height 24
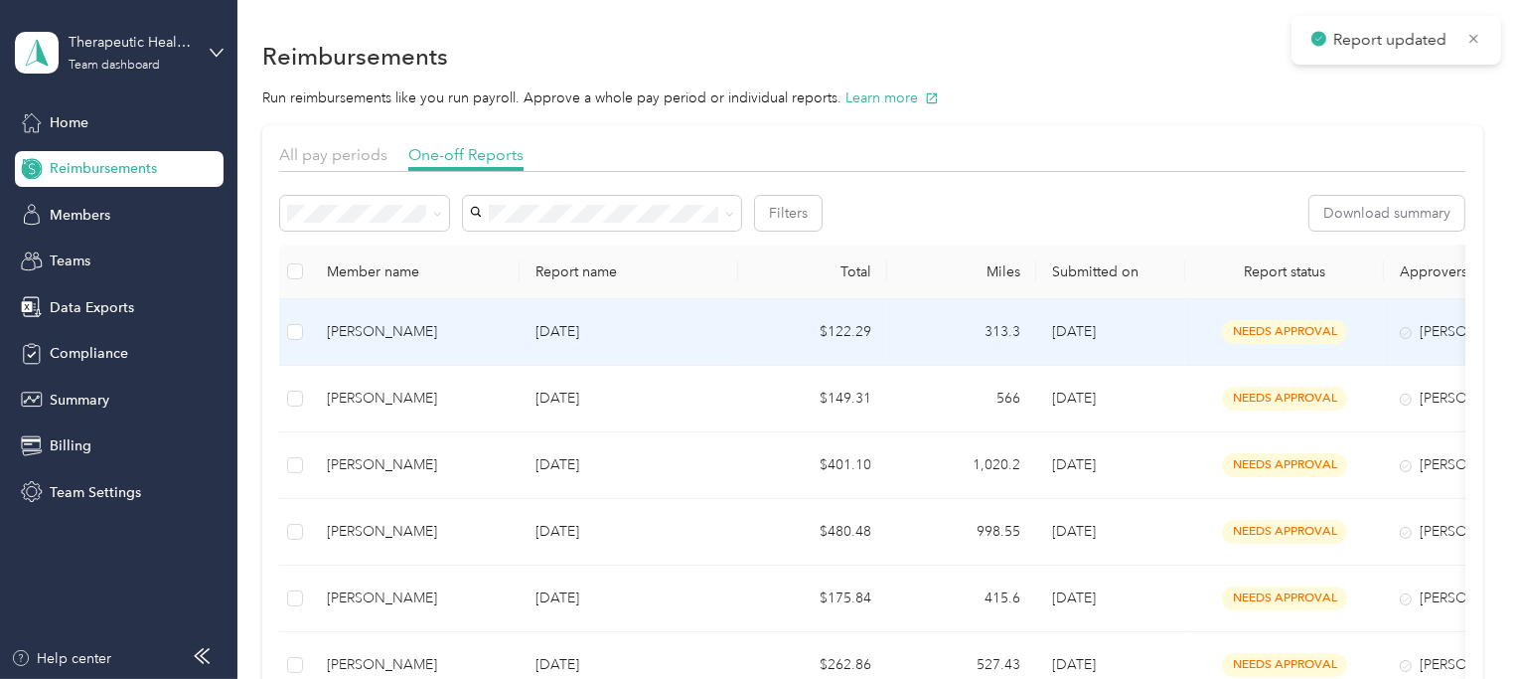
click at [698, 340] on p "[DATE]" at bounding box center [628, 332] width 187 height 22
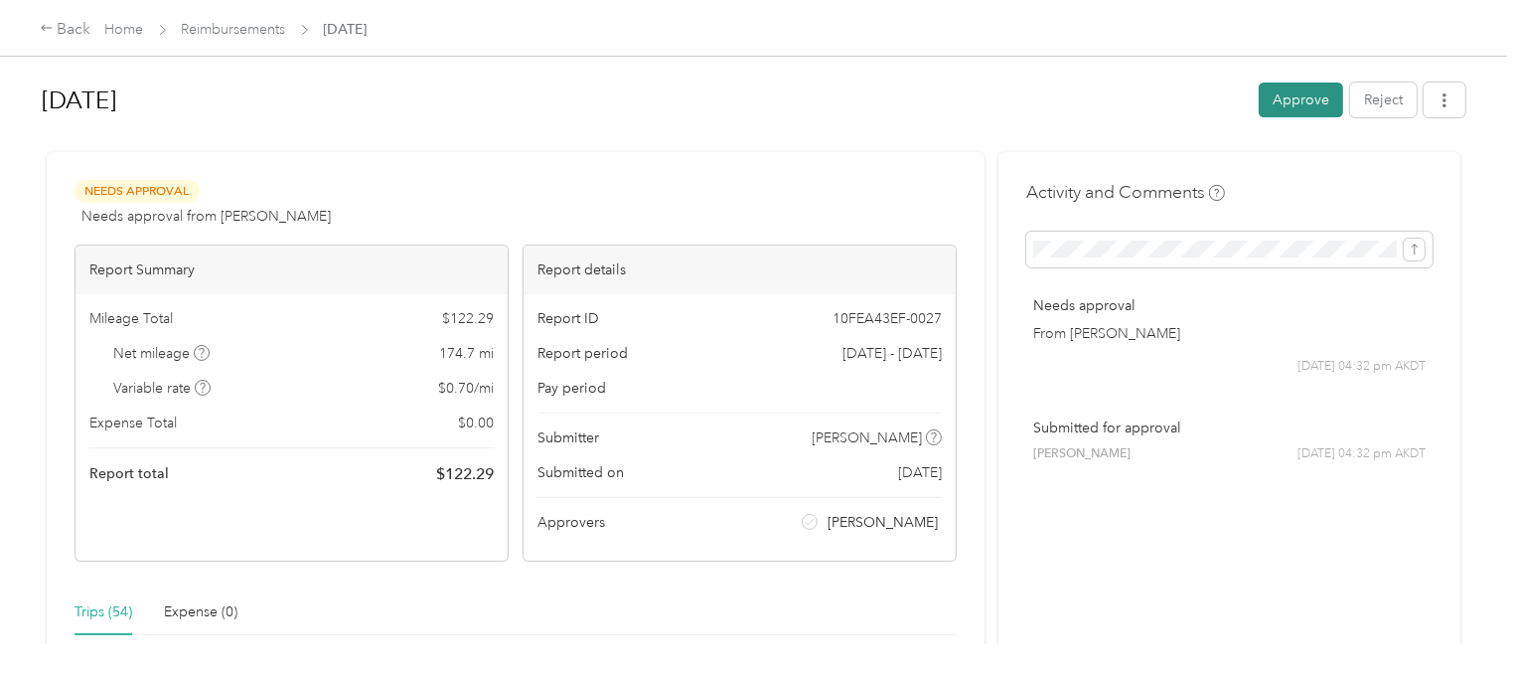
click at [1296, 100] on button "Approve" at bounding box center [1301, 99] width 84 height 35
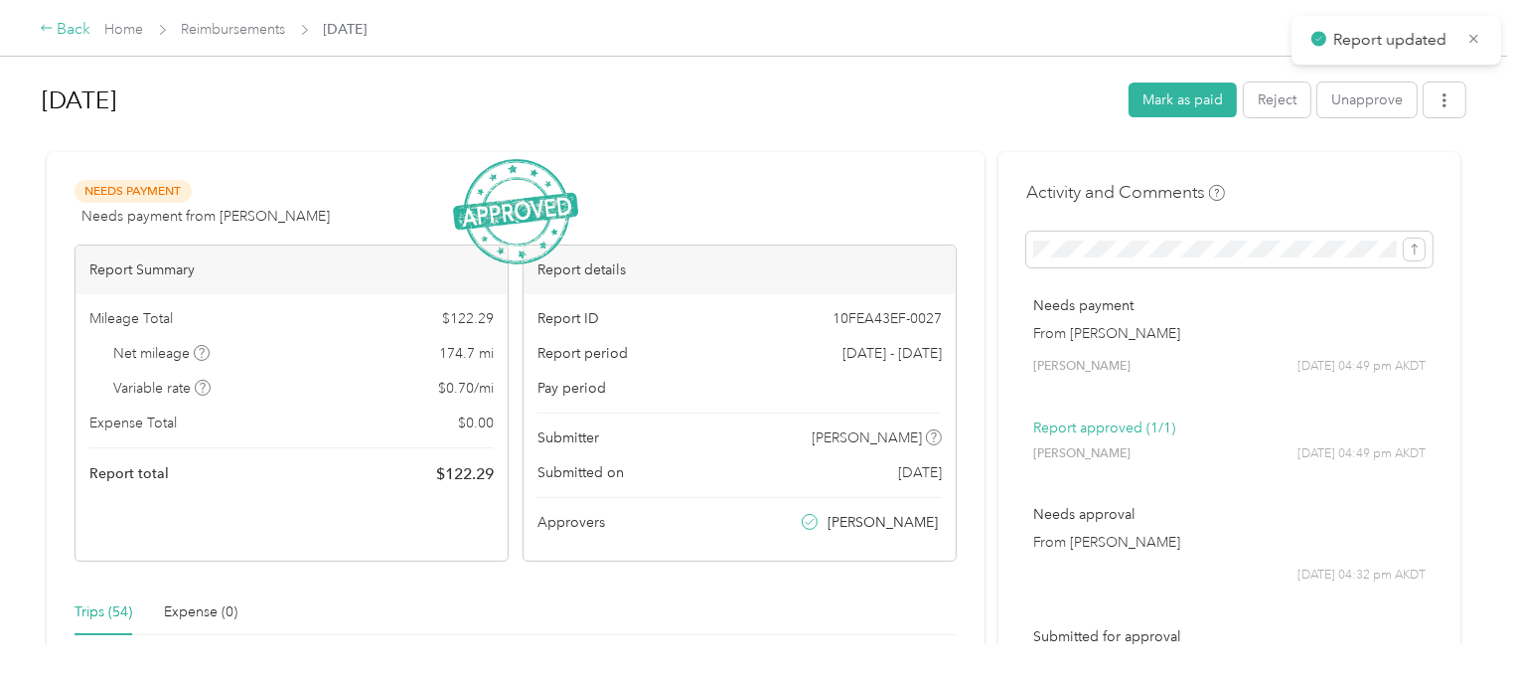
click at [75, 27] on div "Back" at bounding box center [66, 30] width 52 height 24
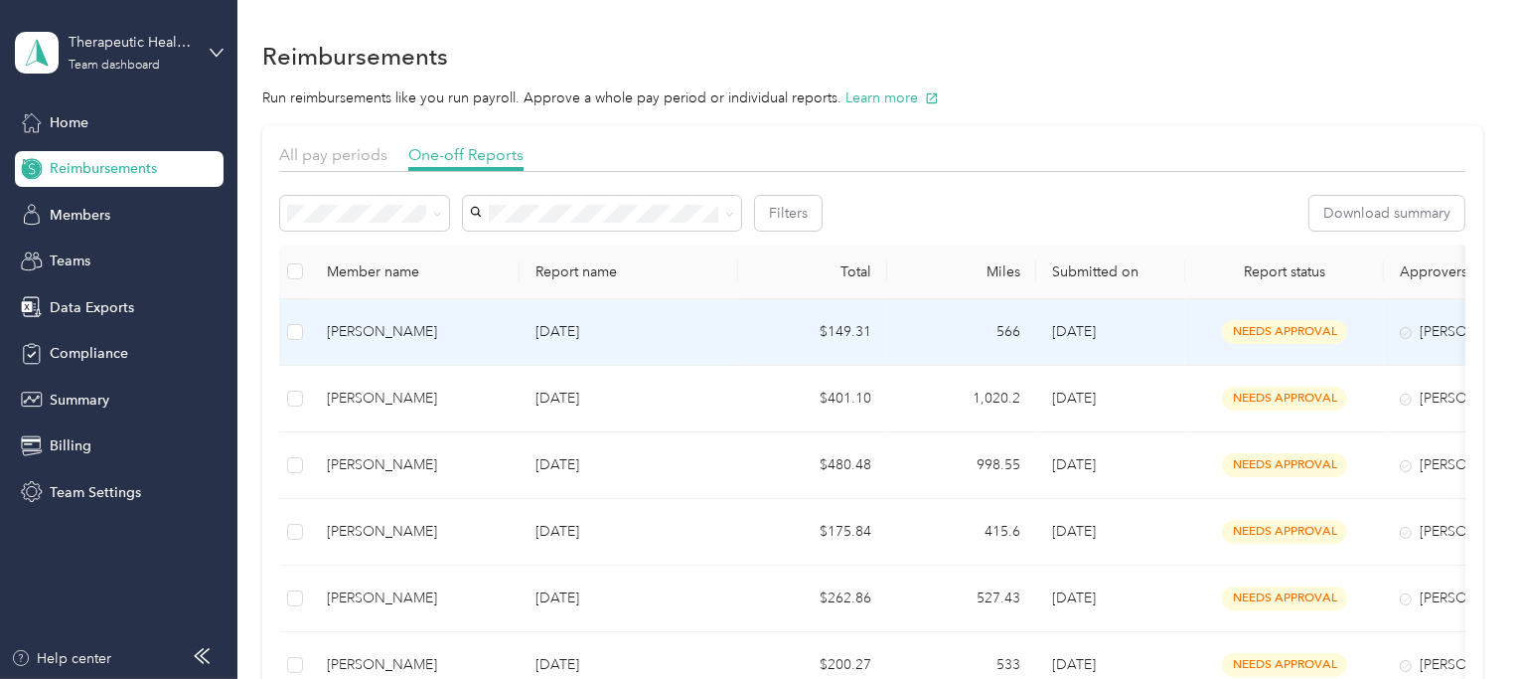
click at [605, 349] on td "[DATE]" at bounding box center [629, 332] width 219 height 67
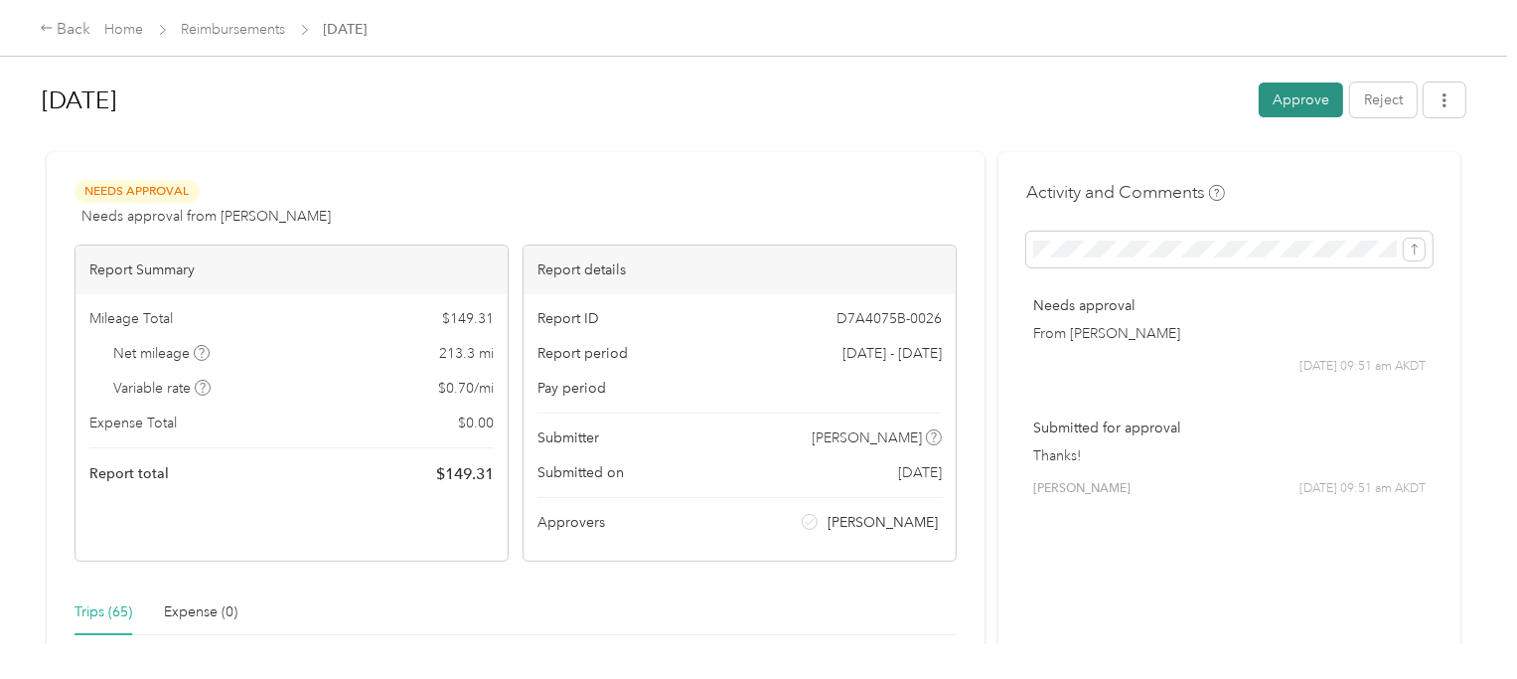
click at [1300, 95] on button "Approve" at bounding box center [1301, 99] width 84 height 35
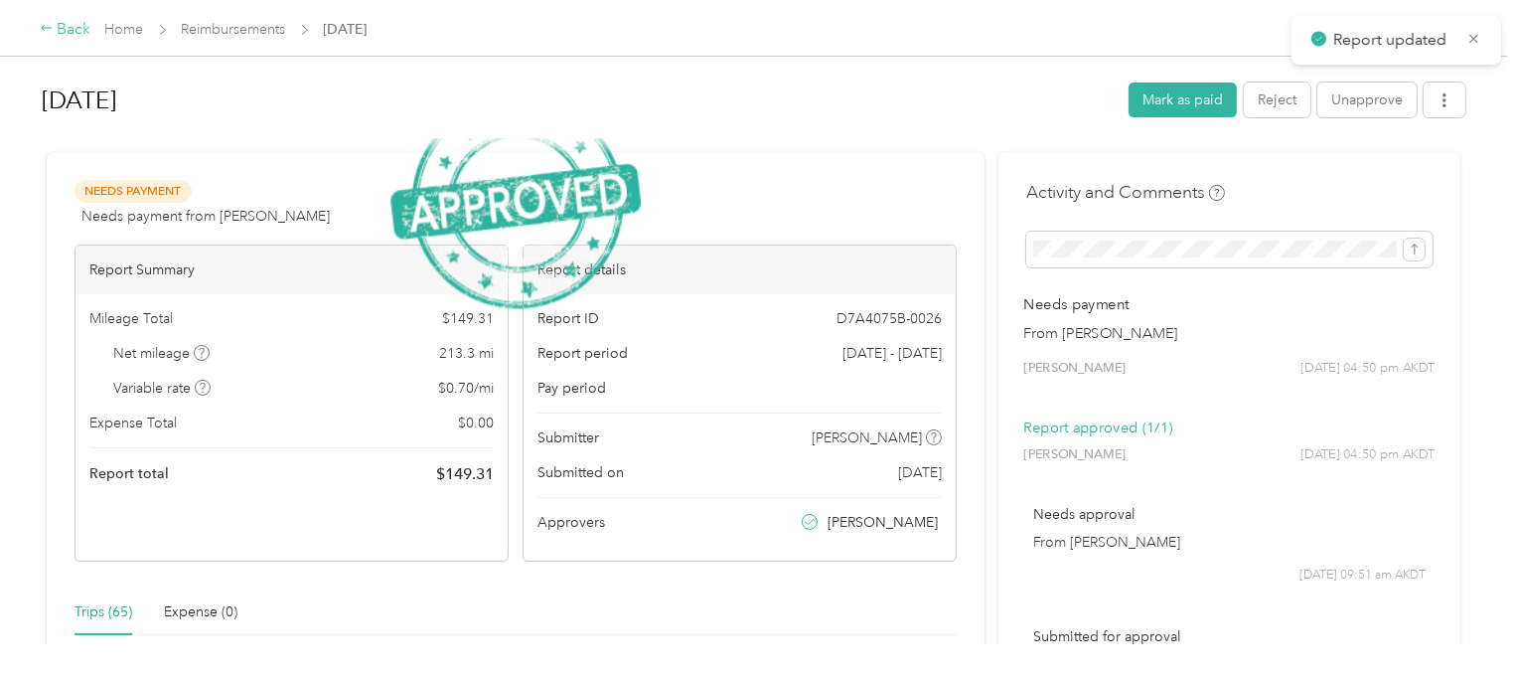
click at [60, 29] on div "Back" at bounding box center [66, 30] width 52 height 24
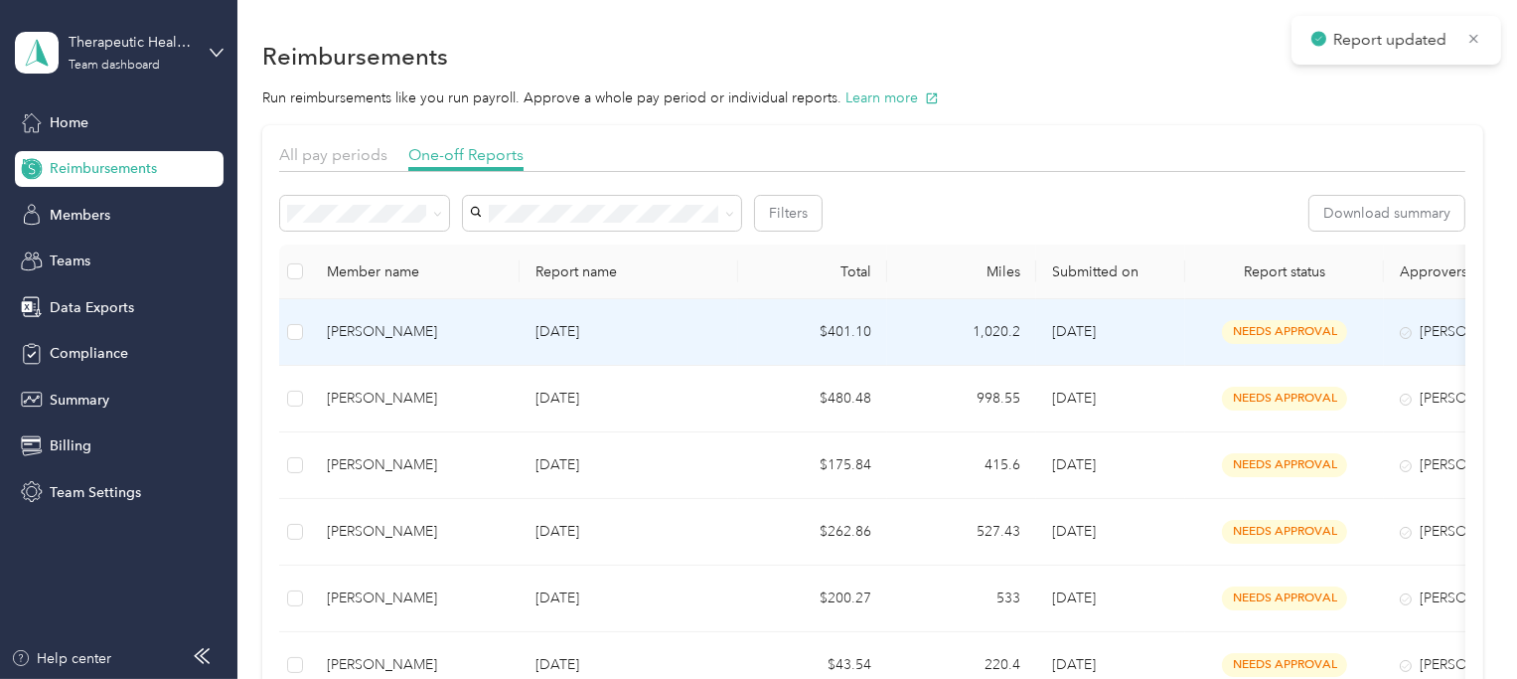
click at [548, 345] on td "[DATE]" at bounding box center [629, 332] width 219 height 67
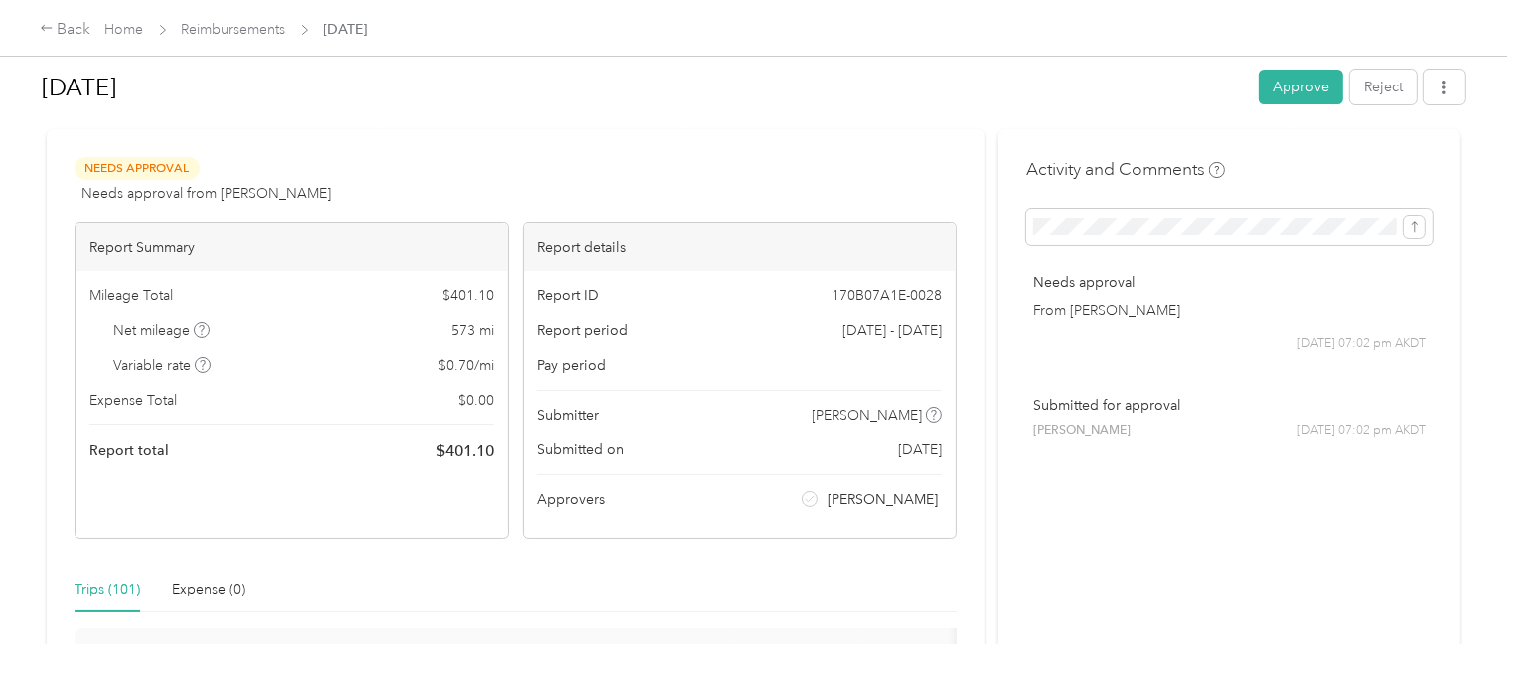
scroll to position [25, 0]
click at [1300, 91] on button "Approve" at bounding box center [1301, 87] width 84 height 35
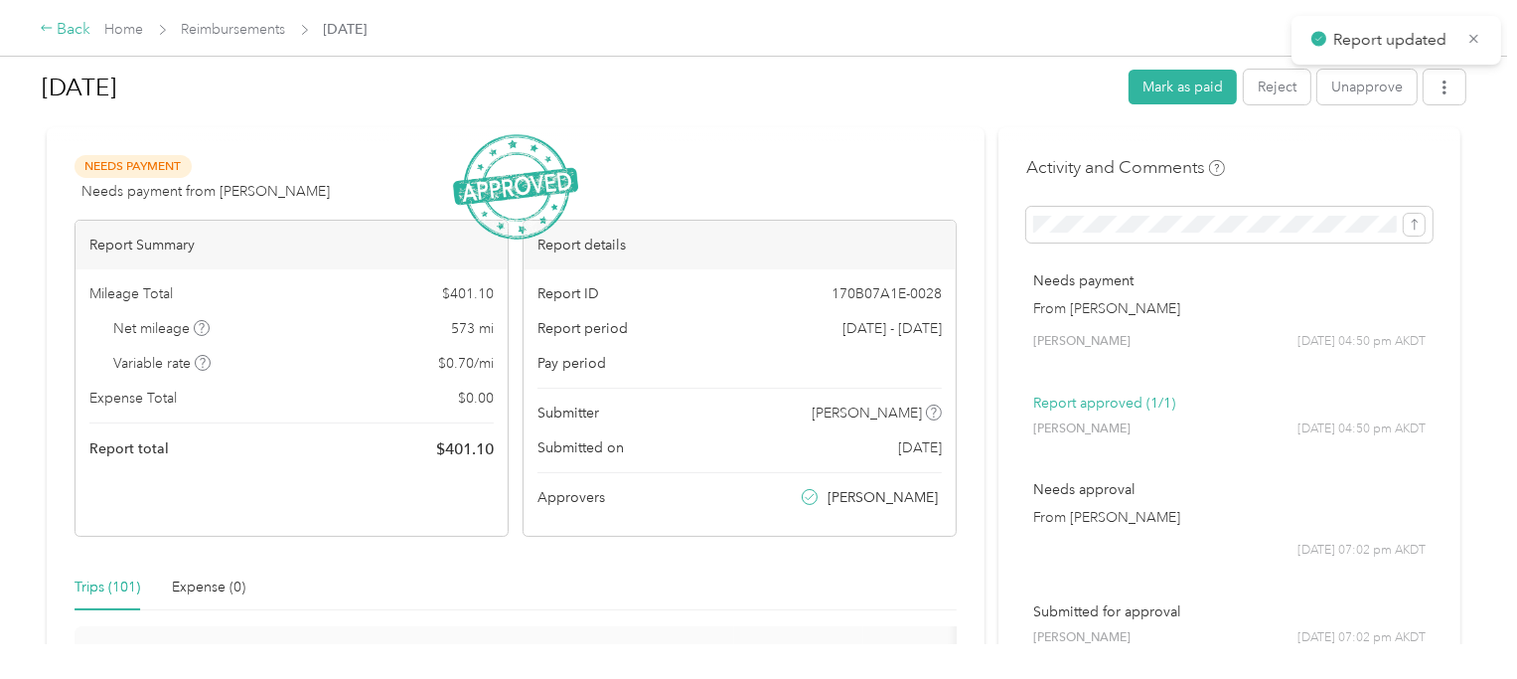
click at [67, 28] on div "Back" at bounding box center [66, 30] width 52 height 24
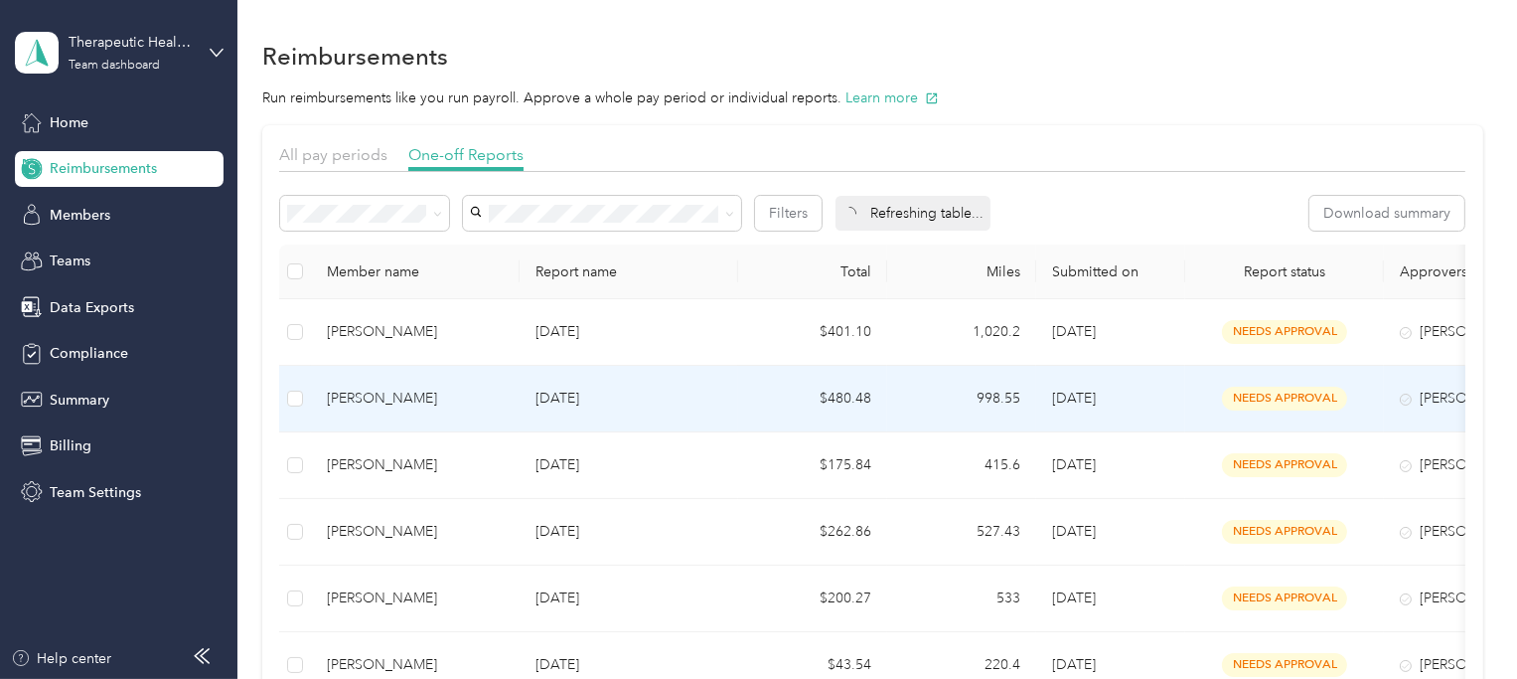
click at [609, 387] on p "[DATE]" at bounding box center [628, 398] width 187 height 22
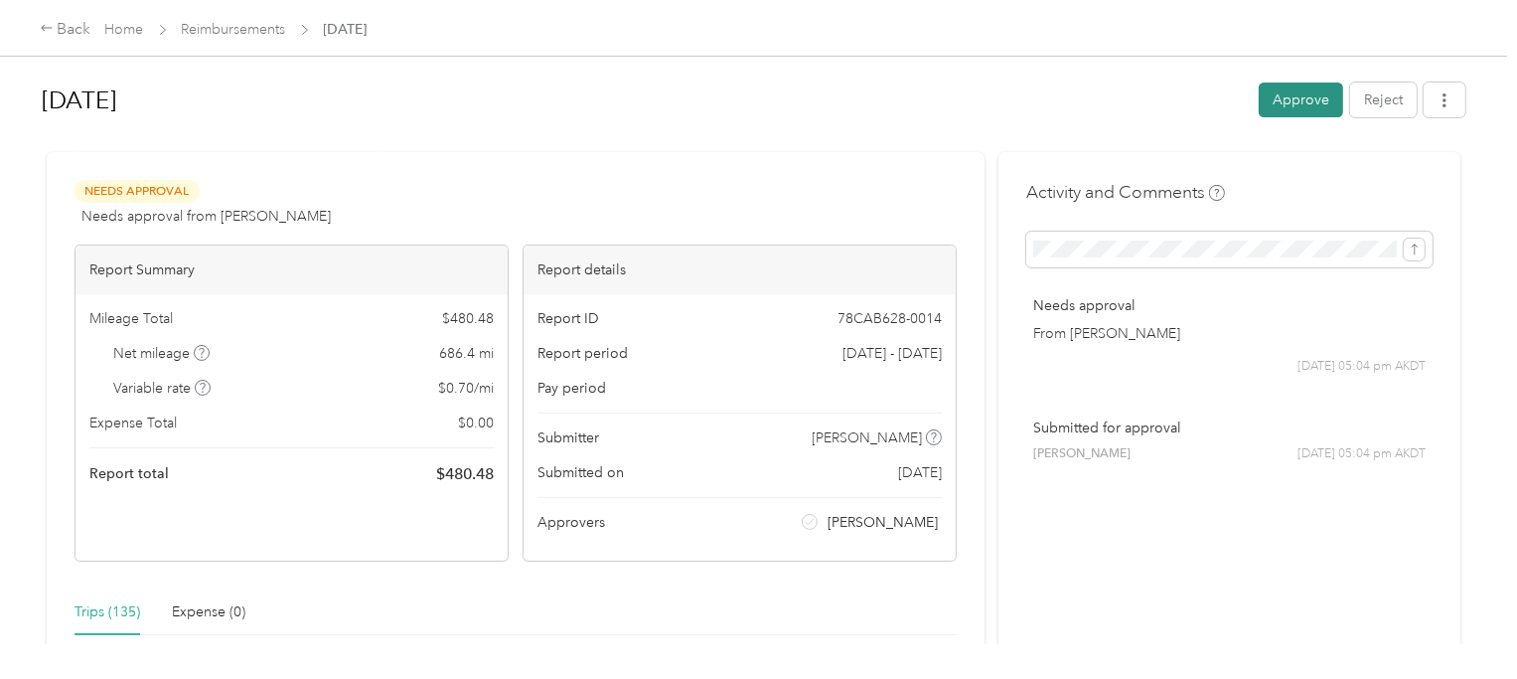
click at [1296, 104] on button "Approve" at bounding box center [1301, 99] width 84 height 35
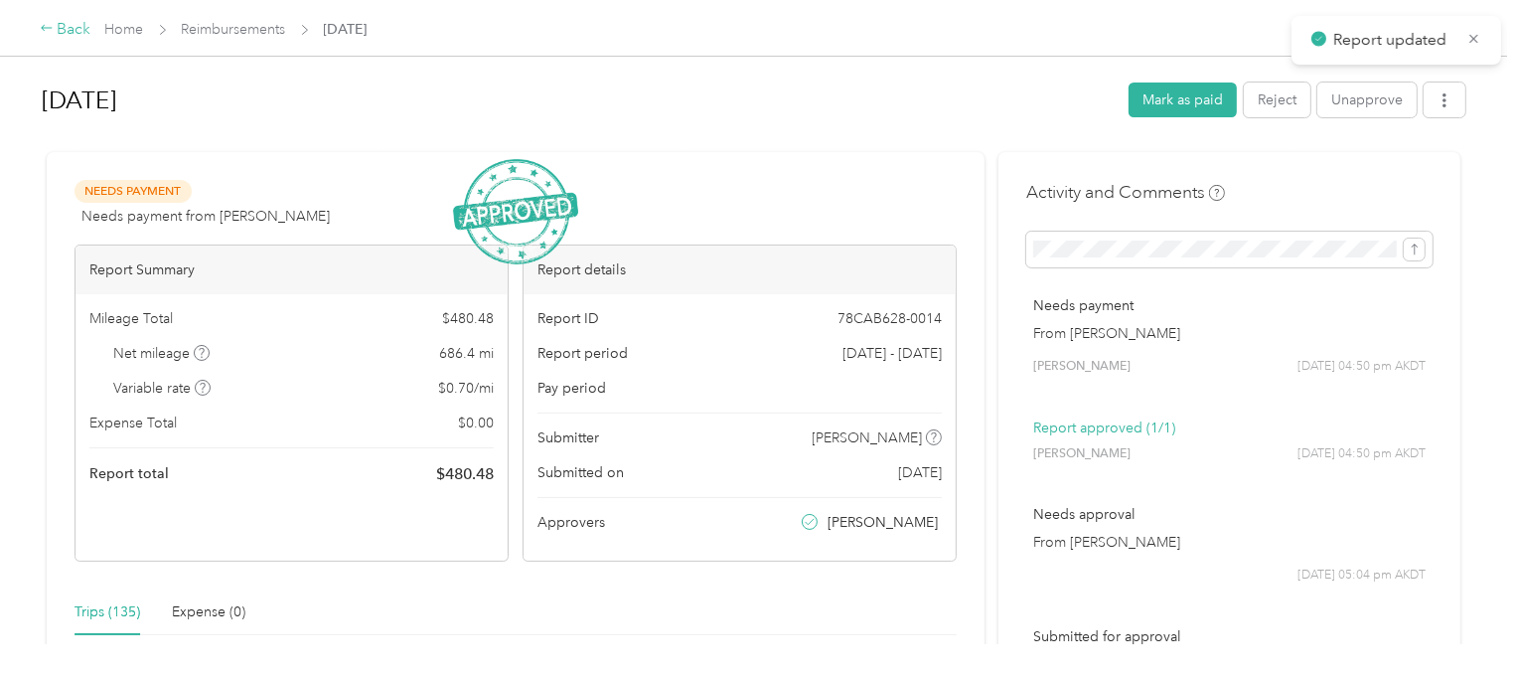
click at [59, 22] on div "Back" at bounding box center [66, 30] width 52 height 24
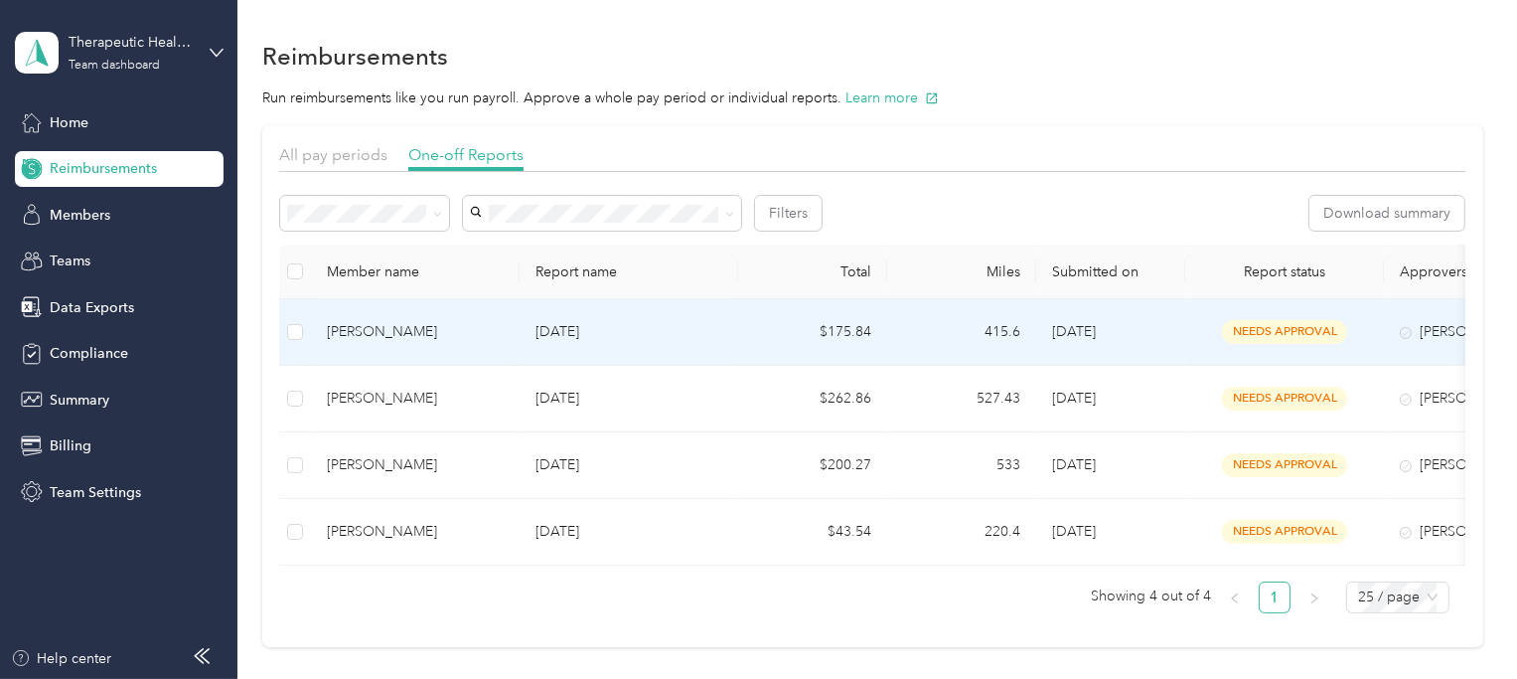
click at [551, 340] on p "[DATE]" at bounding box center [628, 332] width 187 height 22
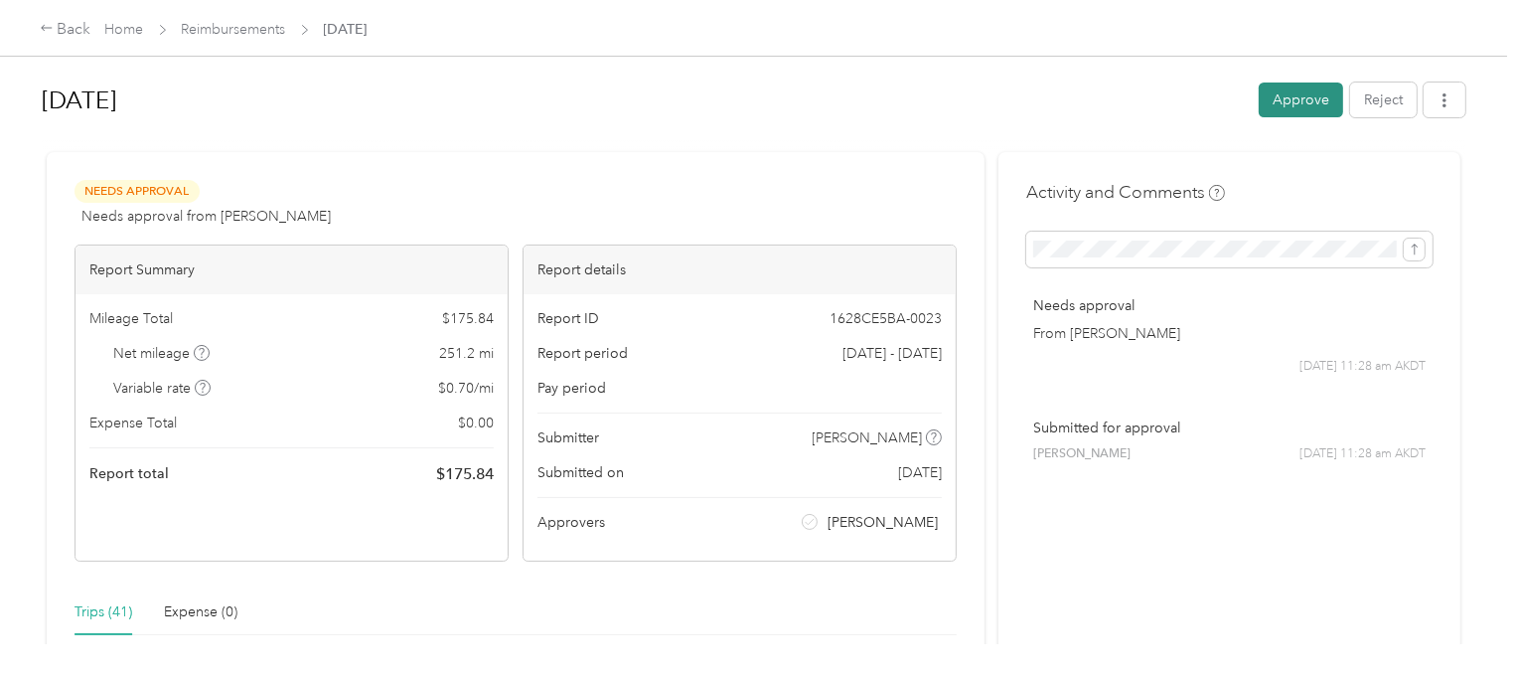
click at [1313, 100] on button "Approve" at bounding box center [1301, 99] width 84 height 35
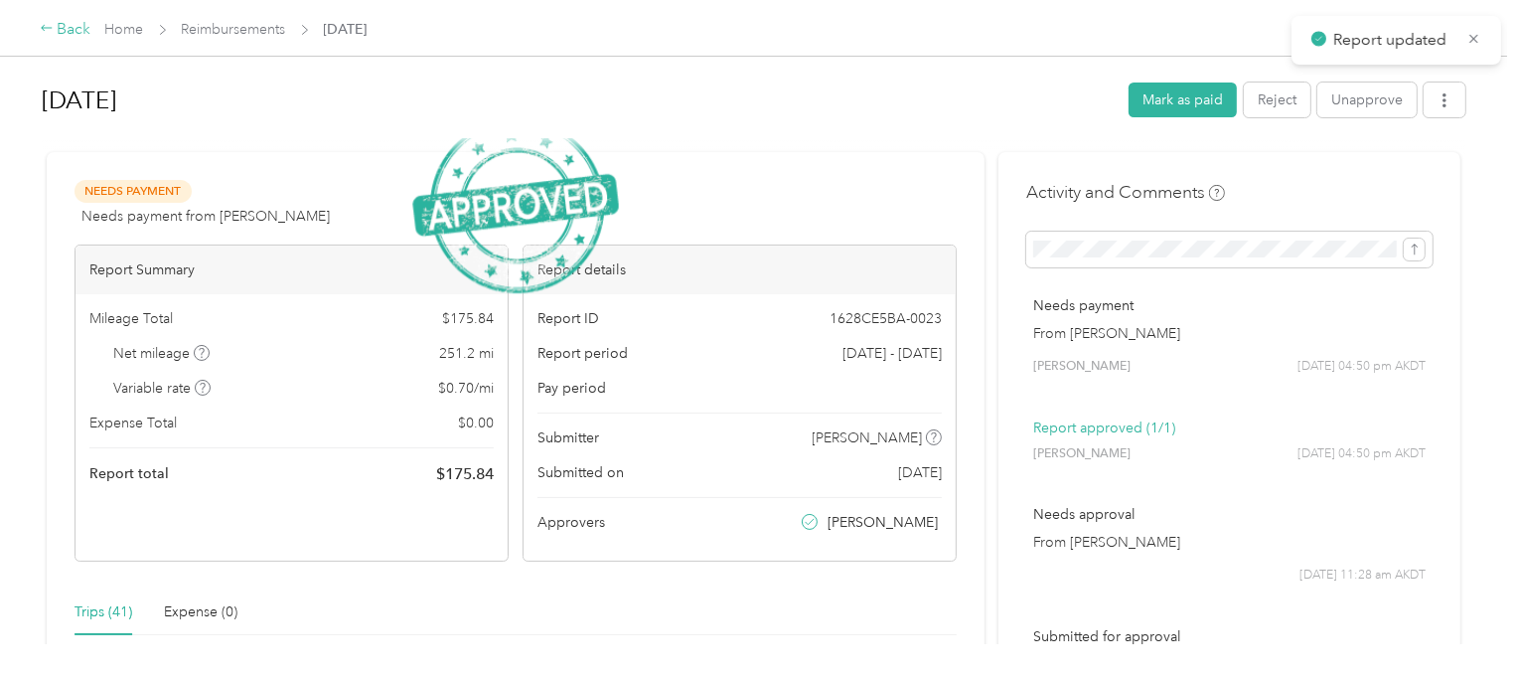
click at [70, 33] on div "Back" at bounding box center [66, 30] width 52 height 24
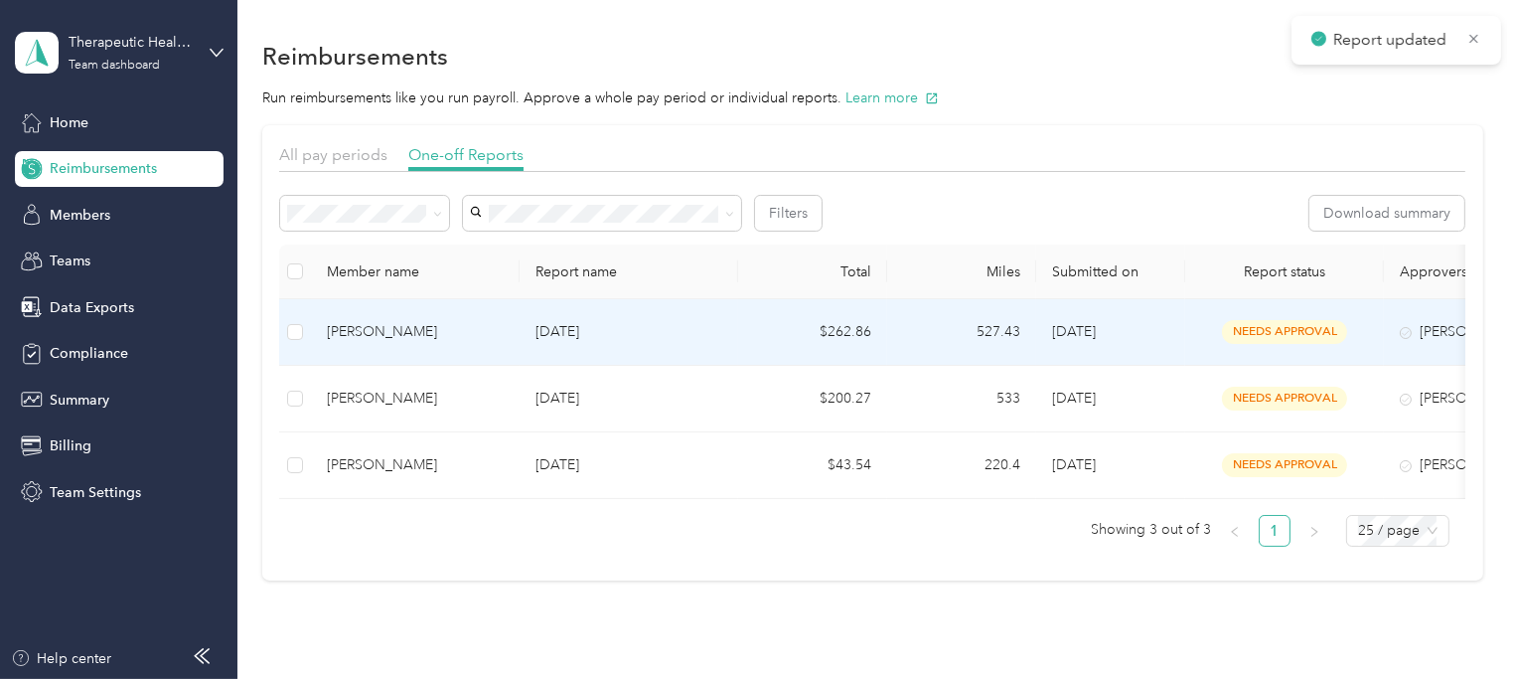
click at [714, 332] on p "[DATE]" at bounding box center [628, 332] width 187 height 22
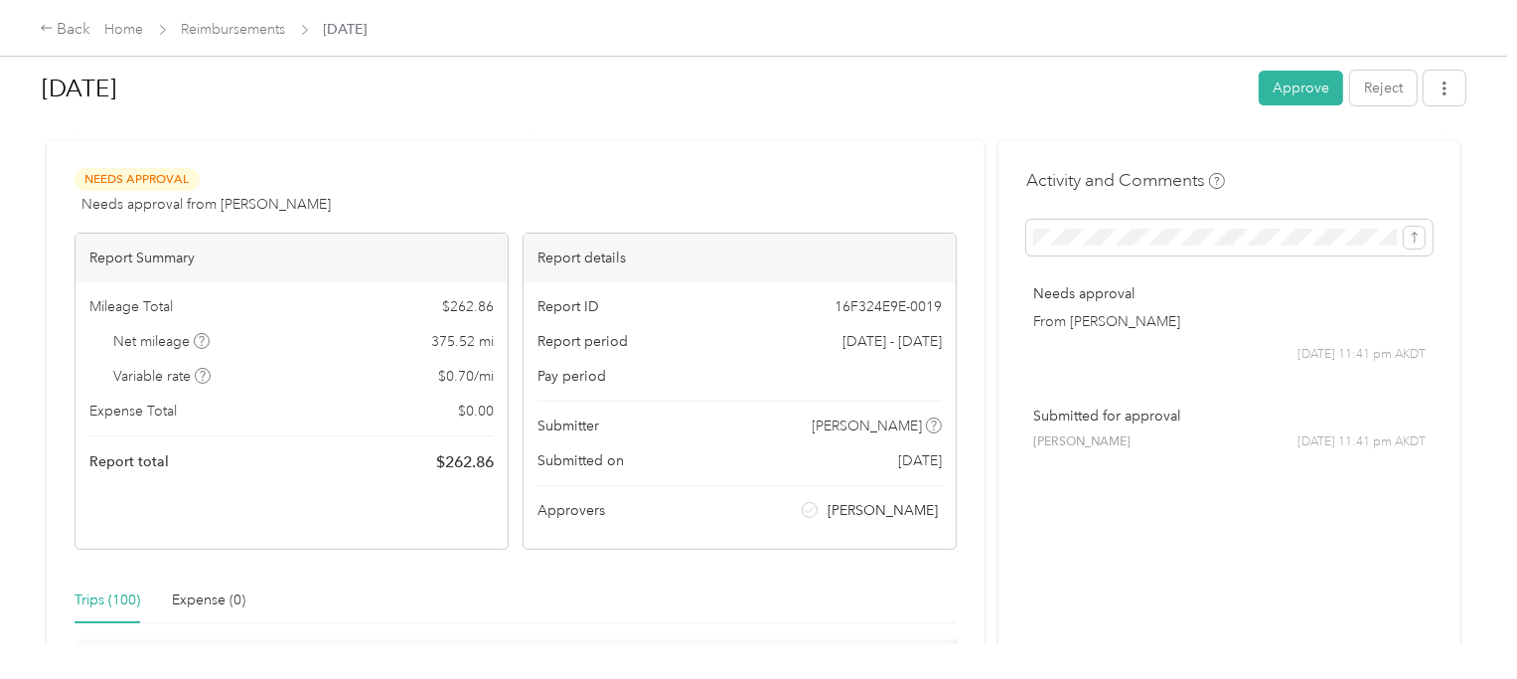
scroll to position [28, 0]
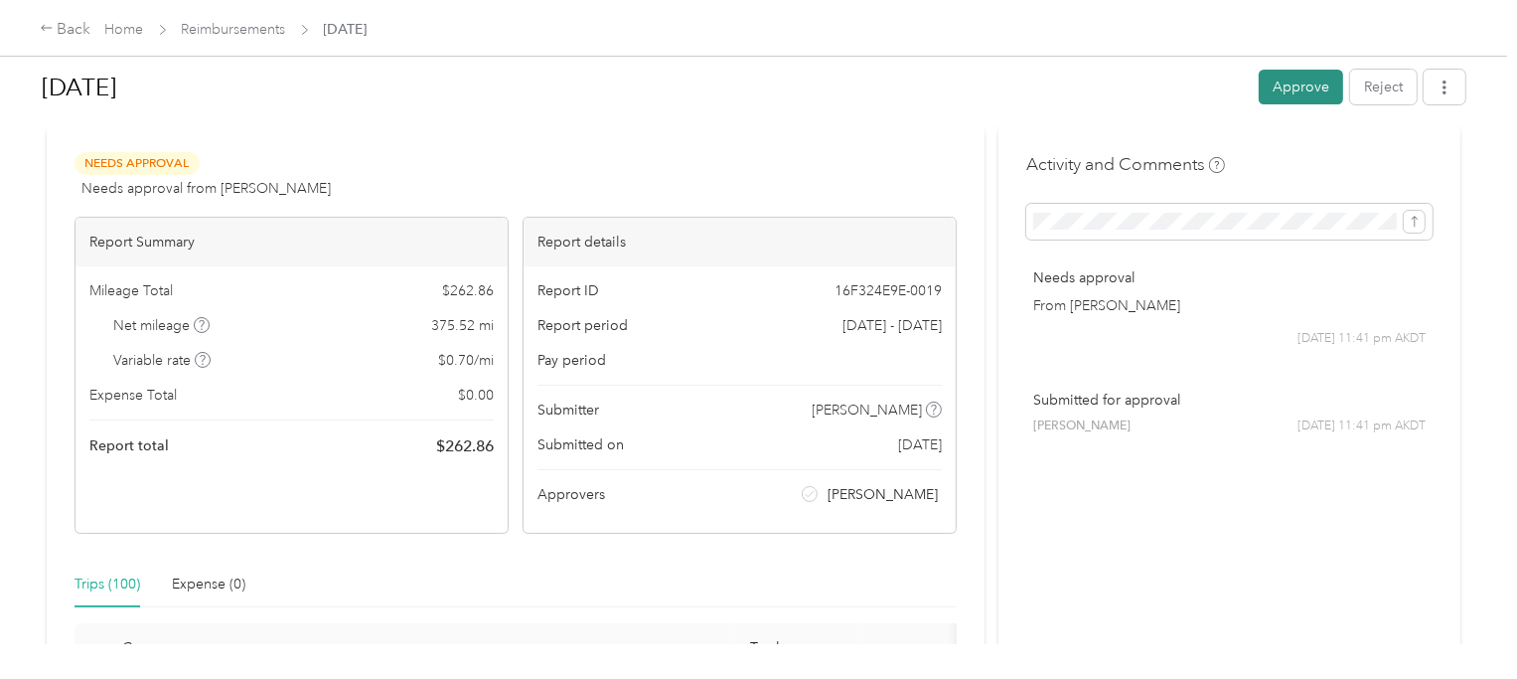
click at [1304, 89] on button "Approve" at bounding box center [1301, 87] width 84 height 35
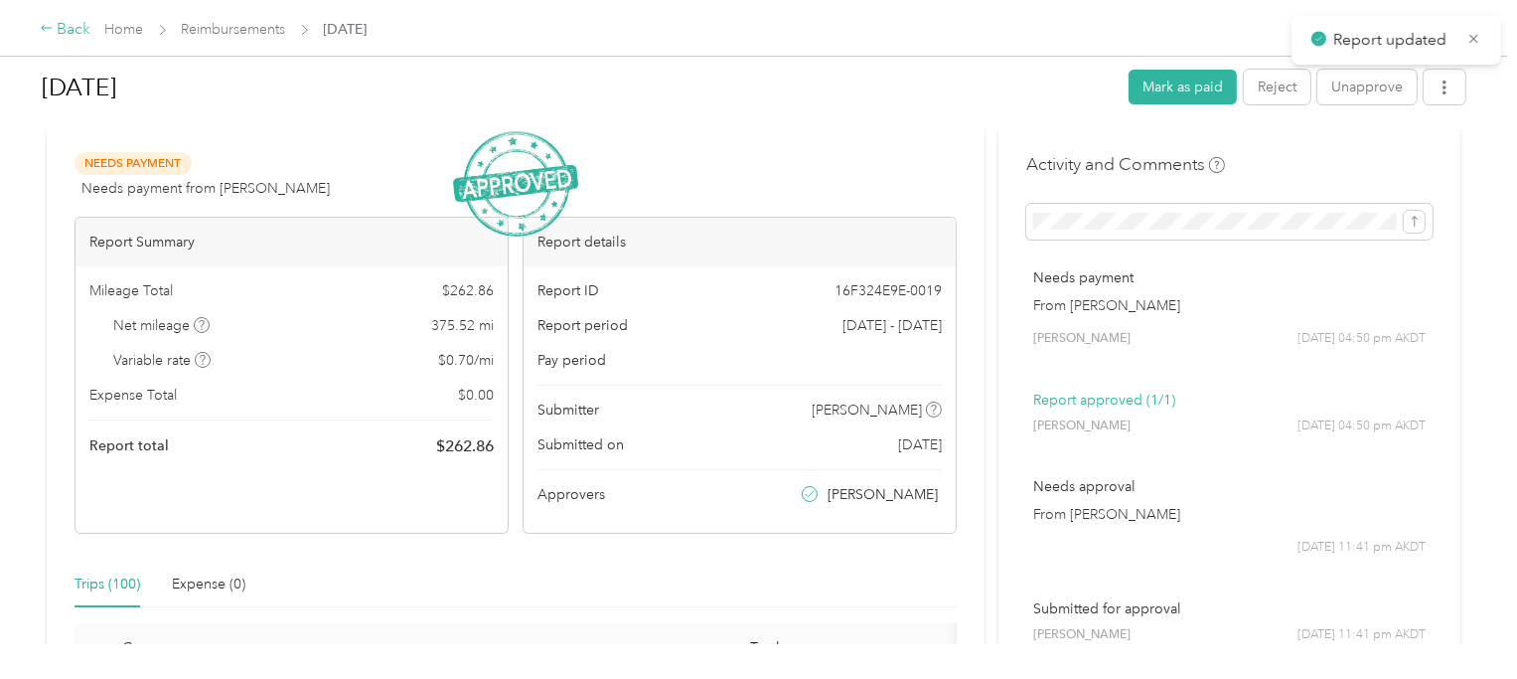
click at [69, 33] on div "Back" at bounding box center [66, 30] width 52 height 24
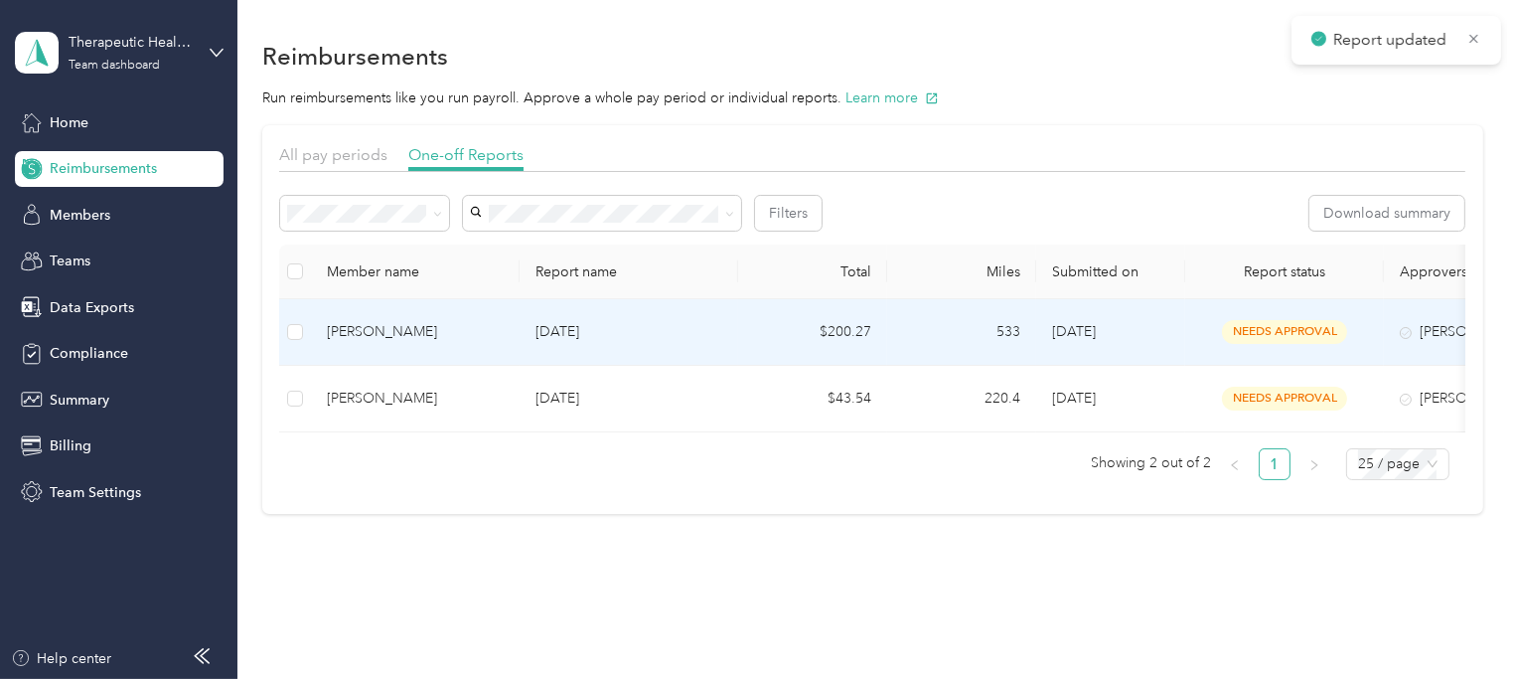
click at [584, 337] on p "[DATE]" at bounding box center [628, 332] width 187 height 22
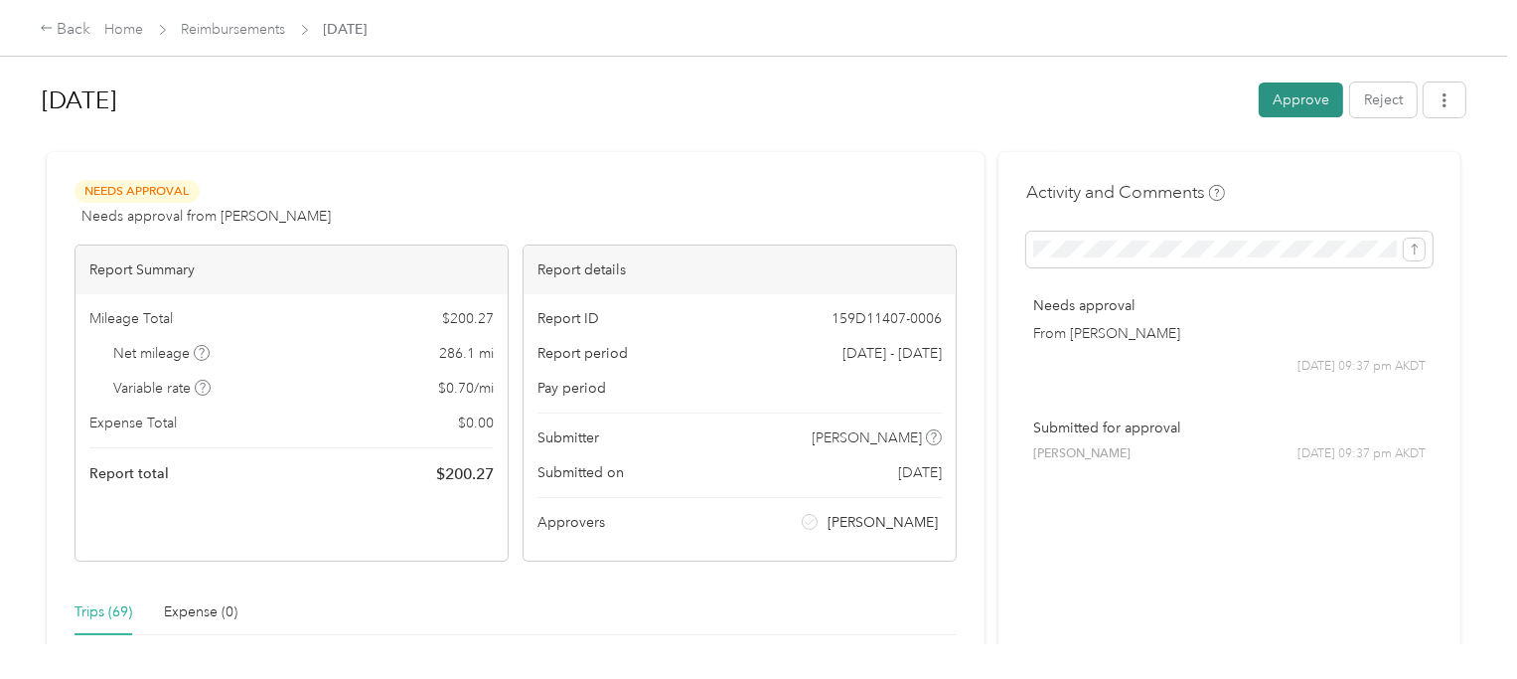
click at [1277, 110] on button "Approve" at bounding box center [1301, 99] width 84 height 35
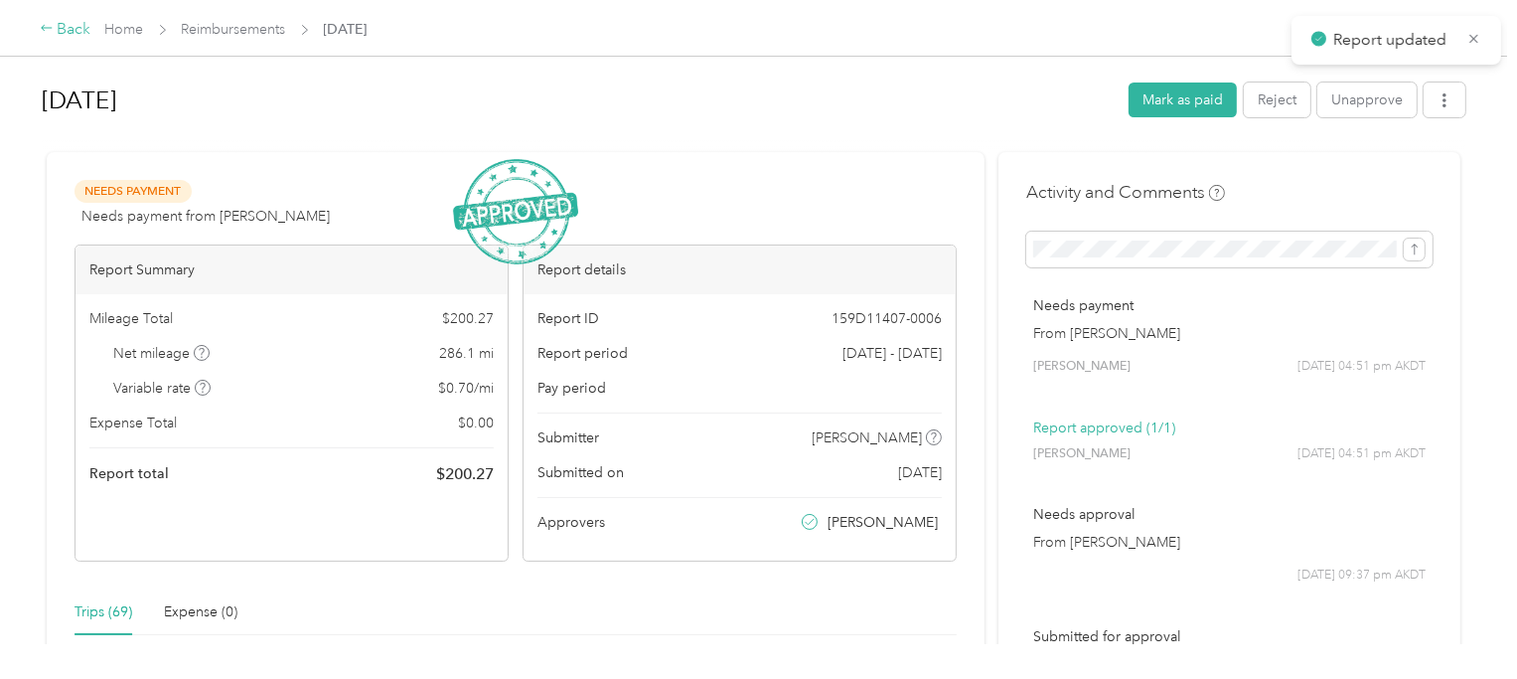
click at [71, 31] on div "Back" at bounding box center [66, 30] width 52 height 24
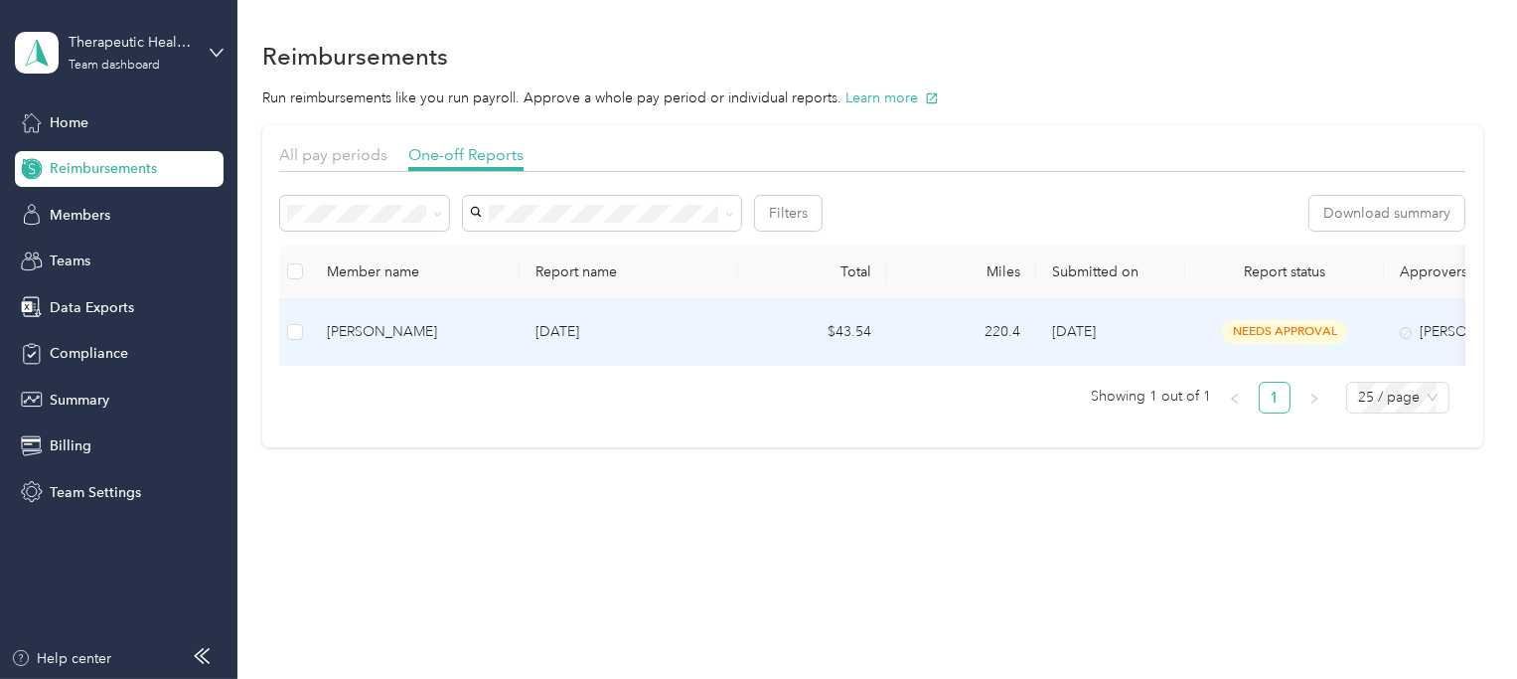
click at [624, 345] on td "[DATE]" at bounding box center [629, 332] width 219 height 67
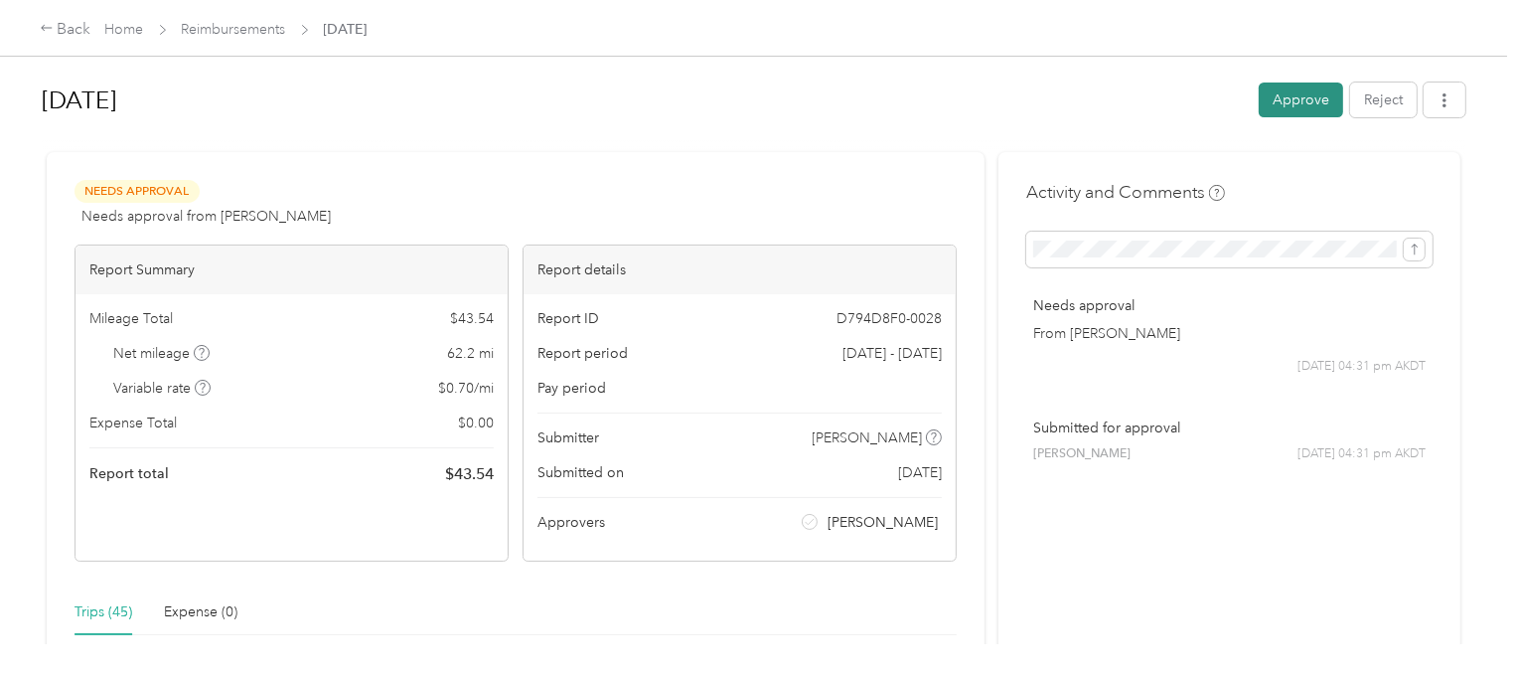
click at [1286, 108] on button "Approve" at bounding box center [1301, 99] width 84 height 35
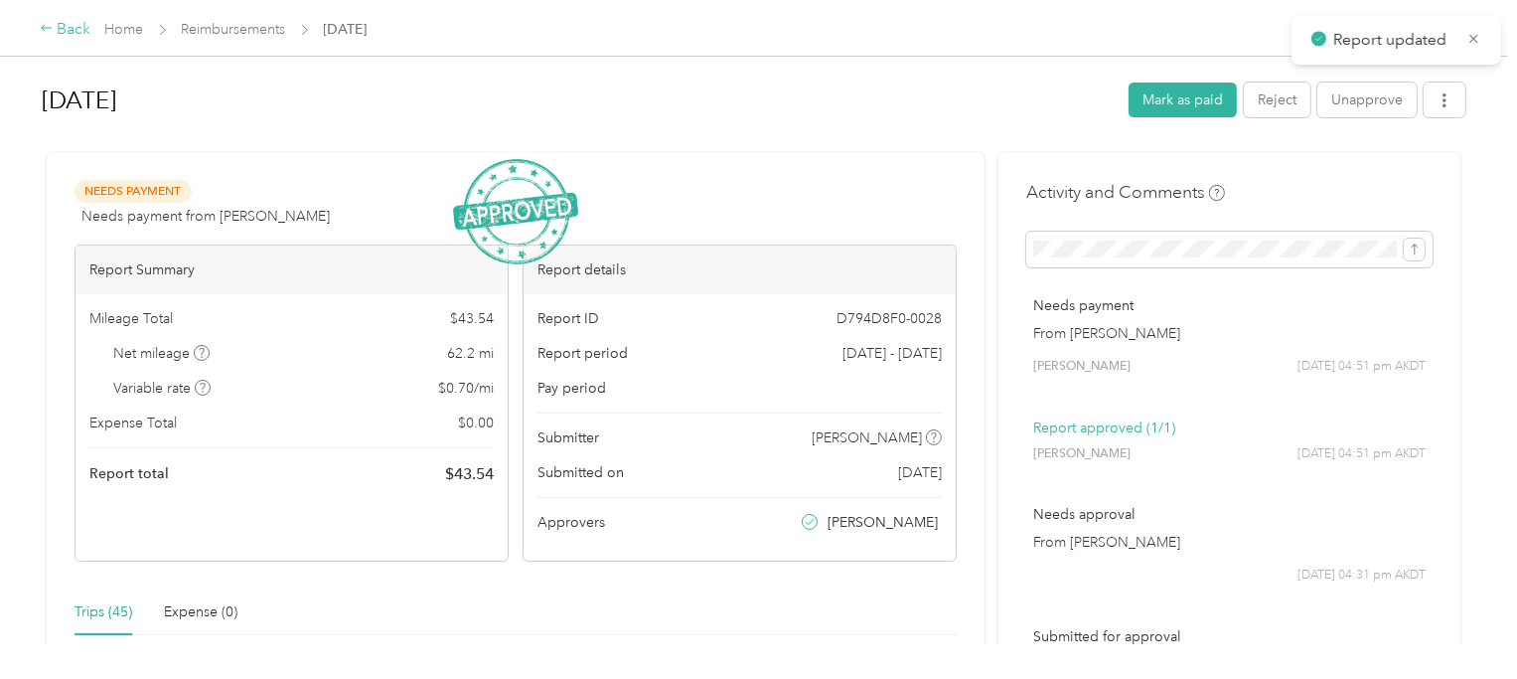
click at [64, 28] on div "Back" at bounding box center [66, 30] width 52 height 24
